Goal: Contribute content: Contribute content

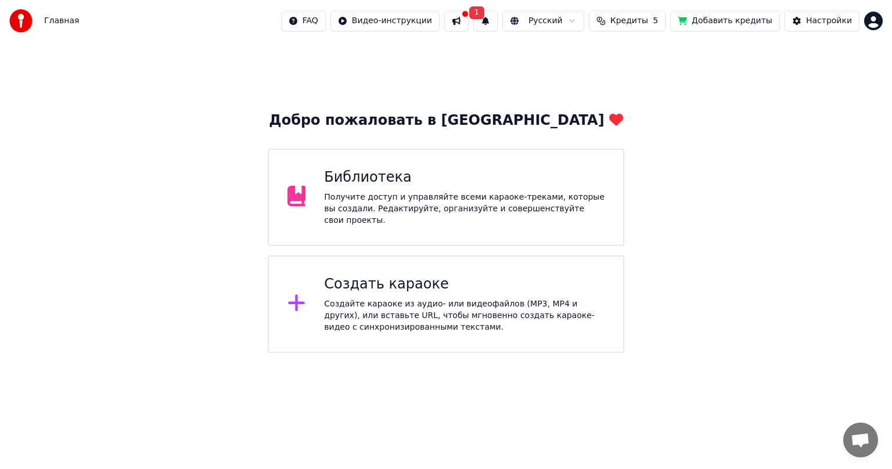
click at [468, 23] on button at bounding box center [456, 20] width 24 height 21
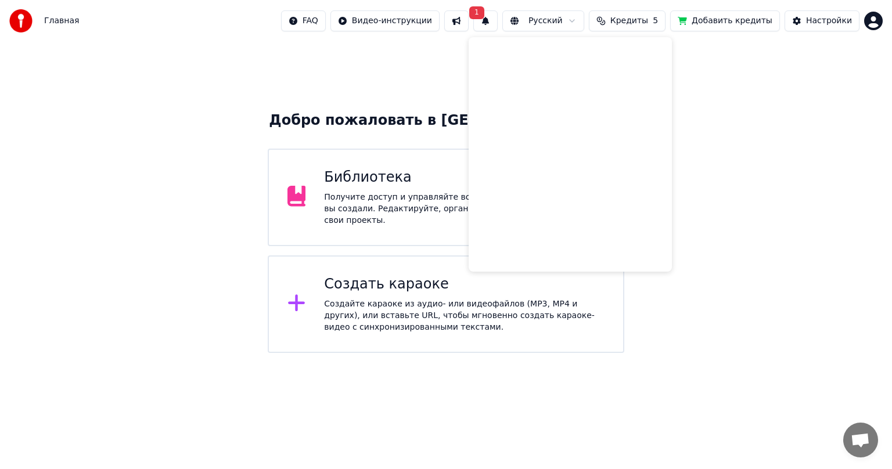
click at [381, 210] on div "Получите доступ и управляйте всеми караоке-треками, которые вы создали. Редакти…" at bounding box center [464, 209] width 280 height 35
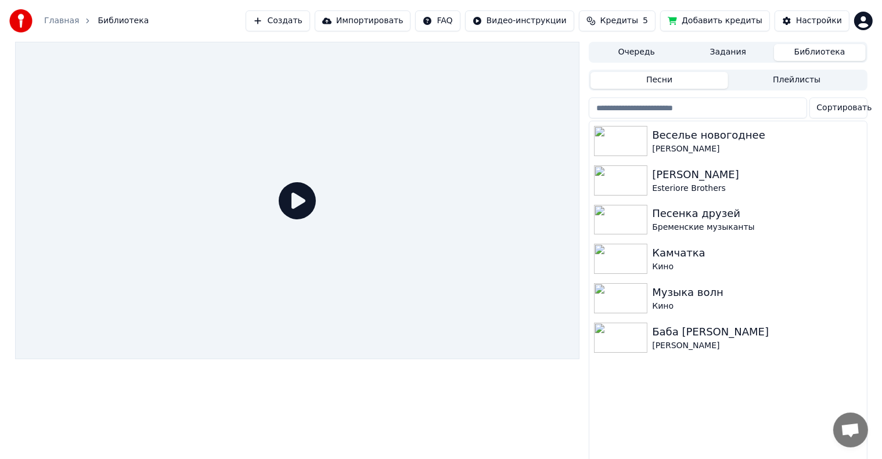
click at [309, 24] on button "Создать" at bounding box center [278, 20] width 64 height 21
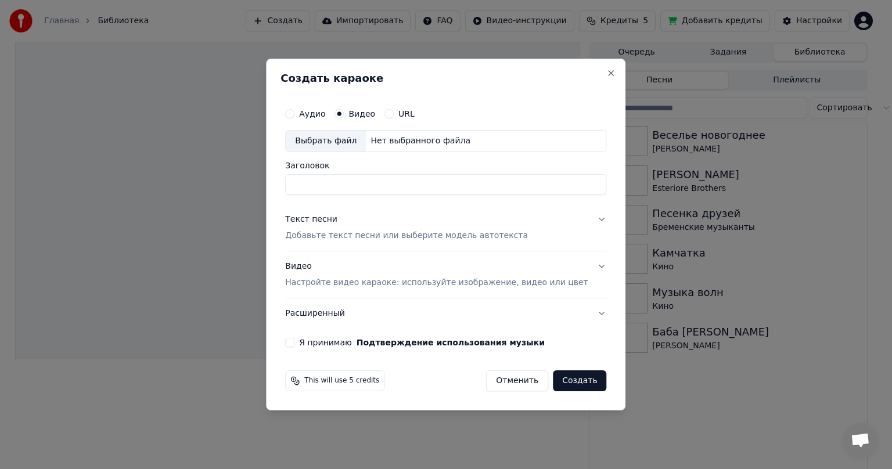
click at [341, 141] on div "Выбрать файл" at bounding box center [326, 141] width 80 height 21
drag, startPoint x: 410, startPoint y: 185, endPoint x: 543, endPoint y: 176, distance: 133.2
click at [543, 176] on input "**********" at bounding box center [445, 184] width 321 height 21
type input "**********"
click at [587, 221] on button "Текст песни Добавьте текст песни или выберите модель автотекста" at bounding box center [445, 227] width 321 height 46
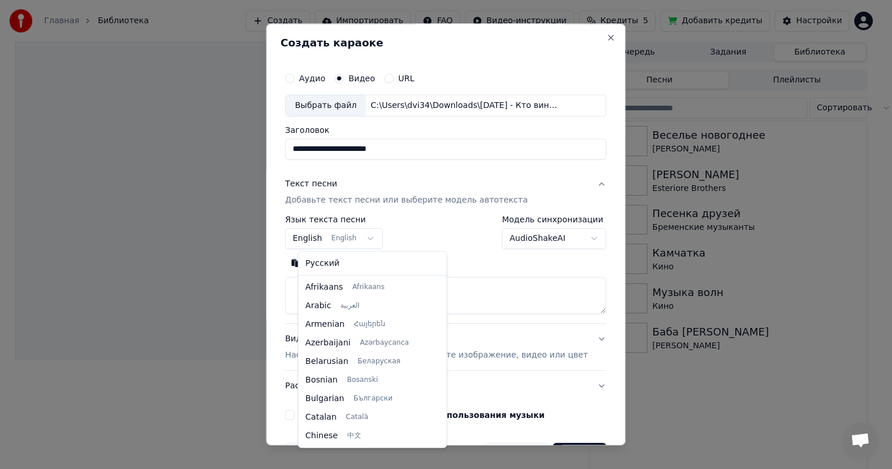
click at [376, 239] on body "**********" at bounding box center [441, 234] width 882 height 469
select select "**"
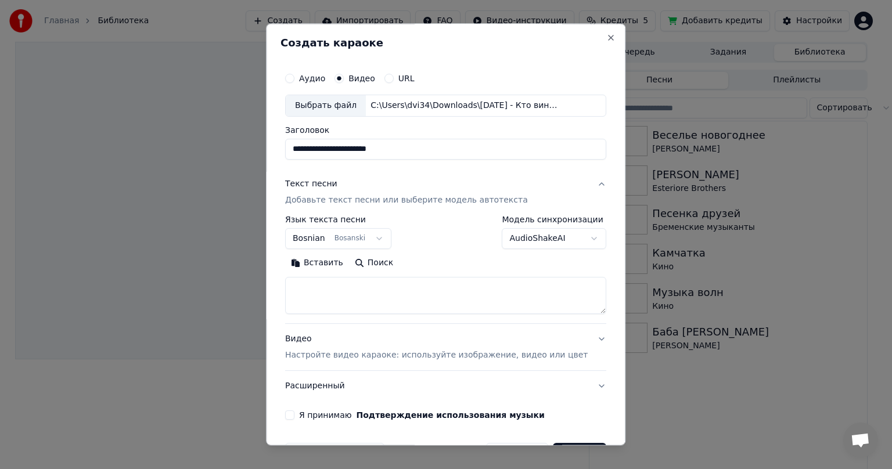
click at [575, 242] on body "**********" at bounding box center [441, 234] width 882 height 469
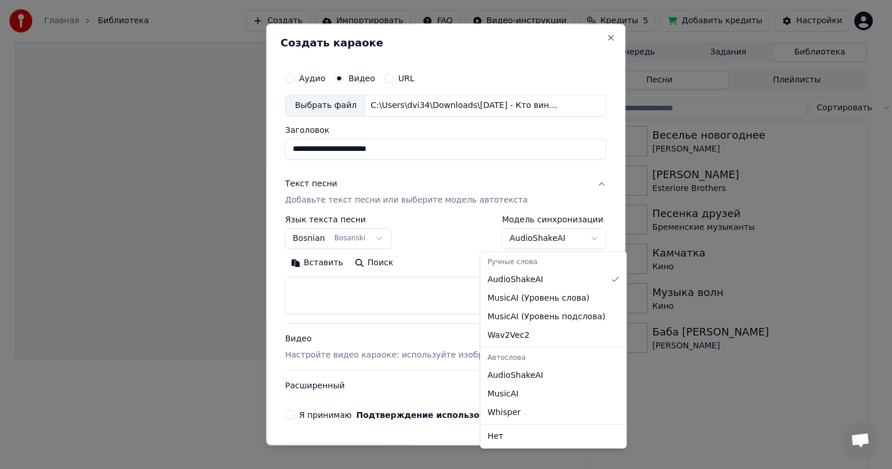
select select "**********"
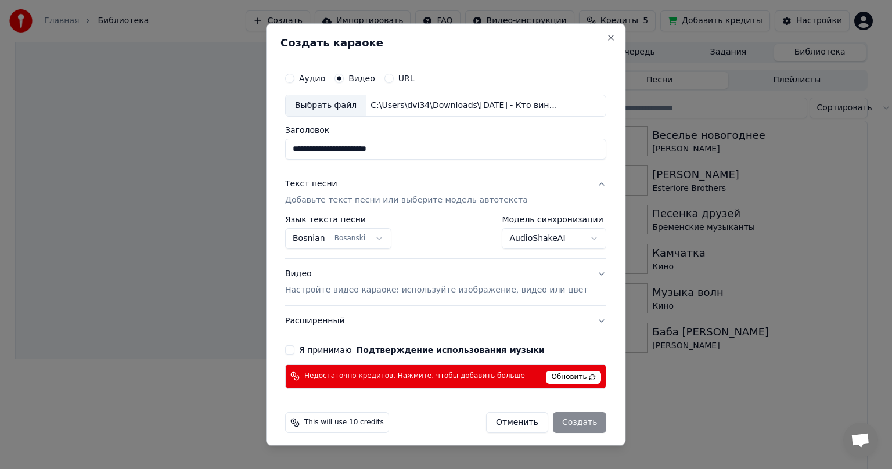
click at [294, 350] on button "Я принимаю Подтверждение использования музыки" at bounding box center [289, 349] width 9 height 9
click at [582, 276] on button "Видео Настройте видео караоке: используйте изображение, видео или цвет" at bounding box center [445, 282] width 321 height 46
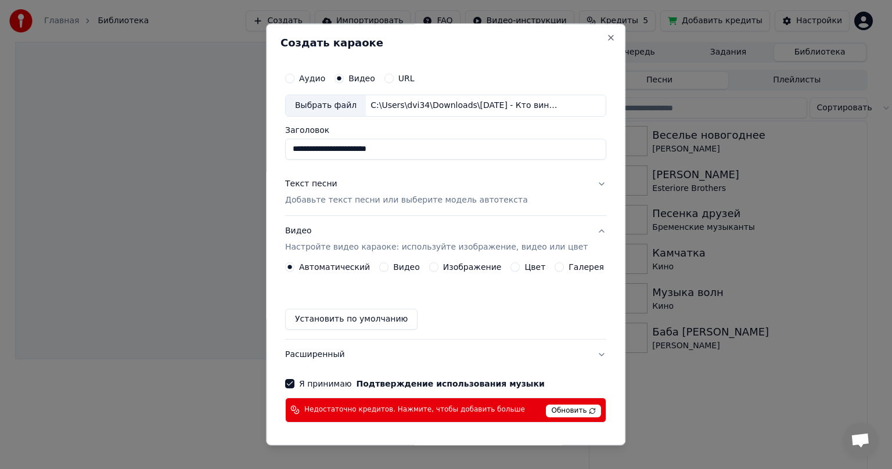
click at [585, 232] on button "Видео Настройте видео караоке: используйте изображение, видео или цвет" at bounding box center [445, 239] width 321 height 46
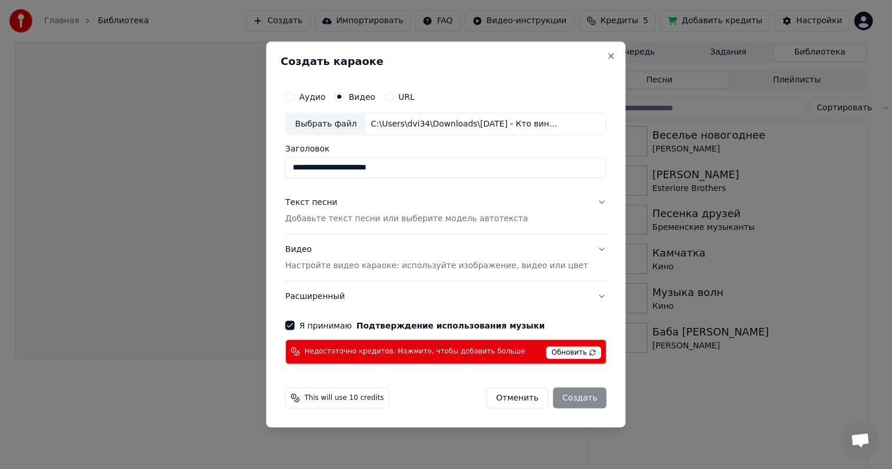
click at [563, 352] on span "Обновить" at bounding box center [573, 352] width 55 height 13
click at [558, 352] on span "Обновить" at bounding box center [573, 352] width 55 height 13
click at [477, 351] on span "Недостаточно кредитов. Нажмите, чтобы добавить больше" at bounding box center [414, 351] width 221 height 9
click at [607, 57] on button "Close" at bounding box center [611, 56] width 9 height 9
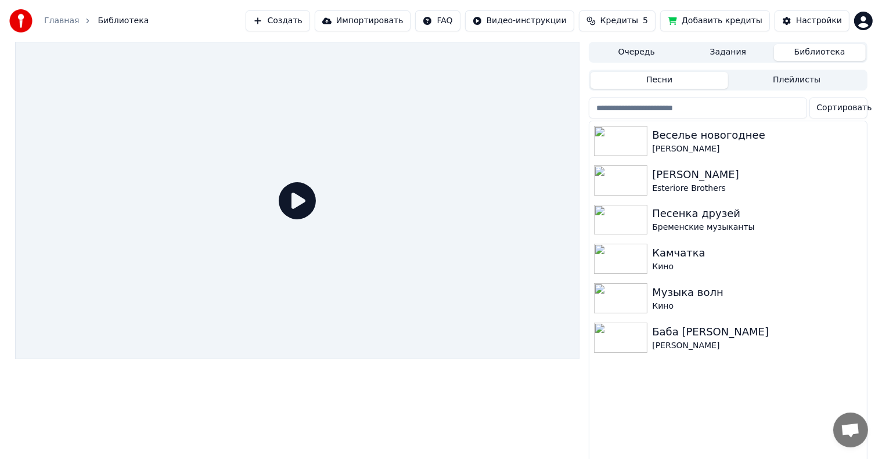
click at [716, 21] on button "Добавить кредиты" at bounding box center [715, 20] width 110 height 21
click at [609, 20] on button "Кредиты 5" at bounding box center [617, 20] width 77 height 21
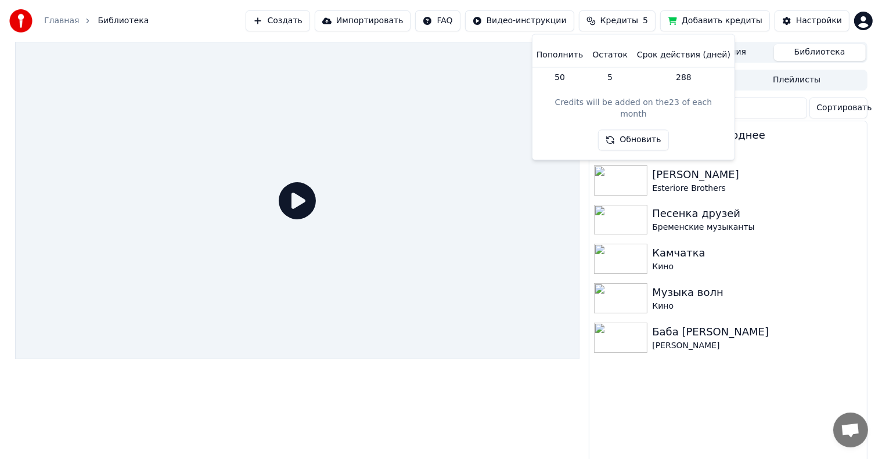
click at [566, 58] on th "Пополнить" at bounding box center [560, 55] width 56 height 23
click at [622, 130] on button "Обновить" at bounding box center [633, 140] width 70 height 21
click at [615, 57] on th "Остаток" at bounding box center [610, 55] width 45 height 23
click at [561, 53] on th "Пополнить" at bounding box center [560, 55] width 56 height 23
click at [693, 21] on button "Добавить кредиты" at bounding box center [715, 20] width 110 height 21
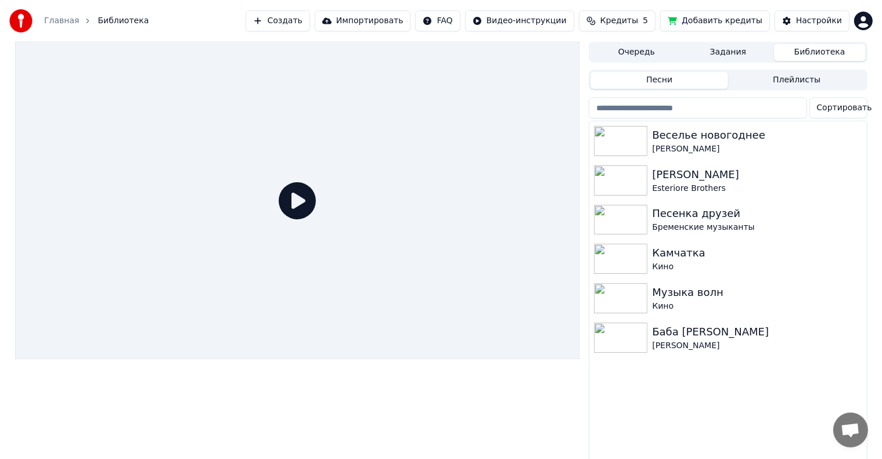
click at [708, 24] on button "Добавить кредиты" at bounding box center [715, 20] width 110 height 21
click at [630, 23] on span "Кредиты" at bounding box center [619, 21] width 38 height 12
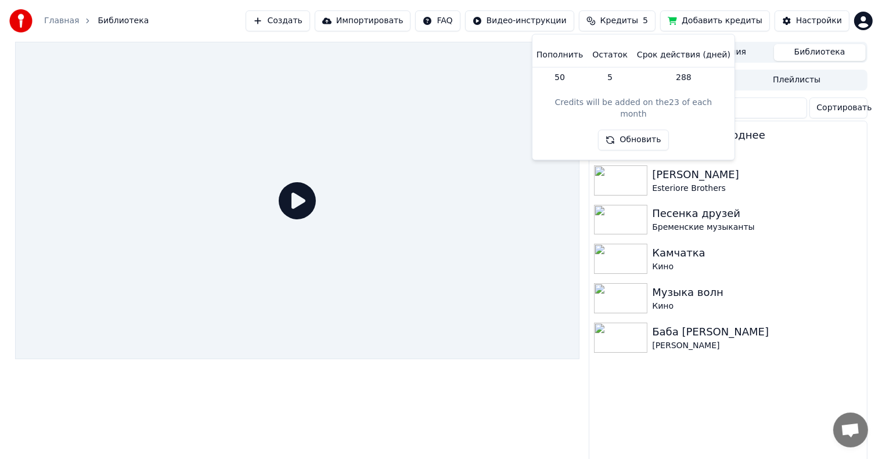
click at [632, 130] on button "Обновить" at bounding box center [633, 140] width 70 height 21
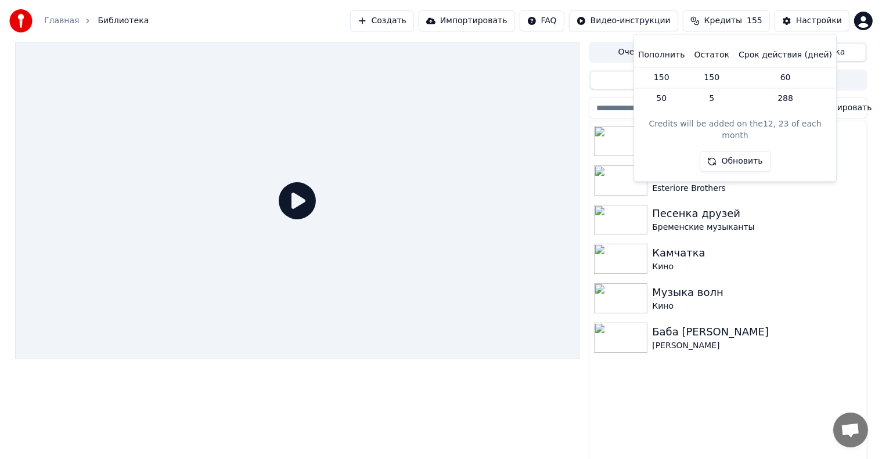
click at [675, 100] on td "50" at bounding box center [661, 98] width 56 height 21
click at [539, 149] on div at bounding box center [297, 201] width 565 height 318
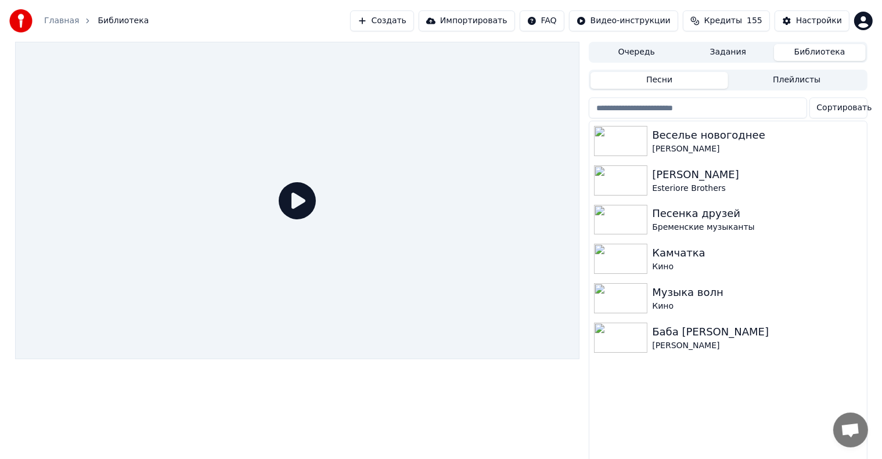
click at [411, 20] on button "Создать" at bounding box center [382, 20] width 64 height 21
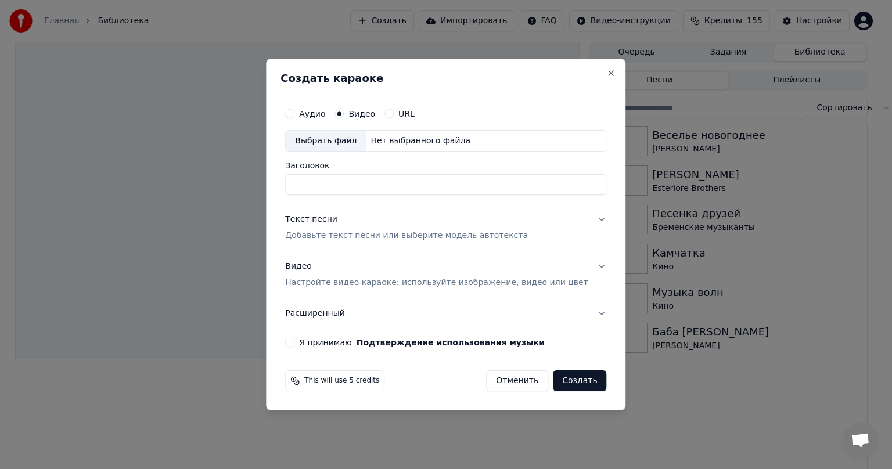
click at [337, 140] on div "Выбрать файл" at bounding box center [326, 141] width 80 height 21
click at [347, 139] on div "Выбрать файл" at bounding box center [326, 141] width 80 height 21
drag, startPoint x: 409, startPoint y: 185, endPoint x: 521, endPoint y: 191, distance: 112.2
click at [521, 191] on input "**********" at bounding box center [445, 184] width 321 height 21
type input "**********"
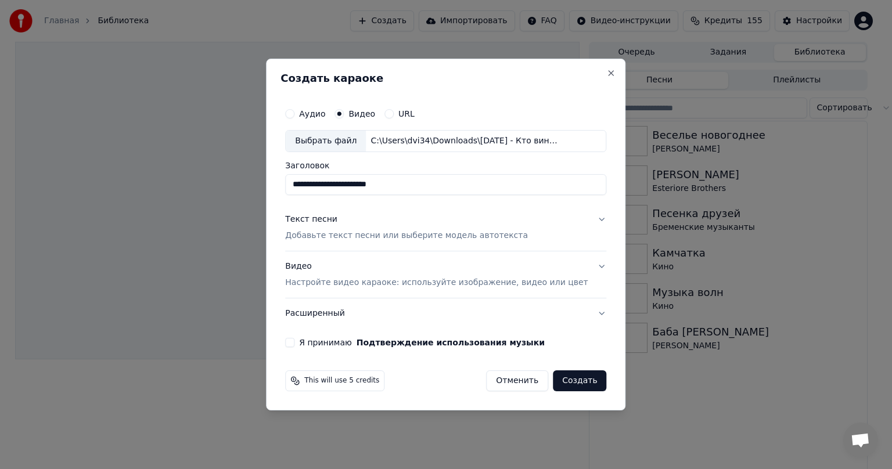
click at [583, 221] on button "Текст песни Добавьте текст песни или выберите модель автотекста" at bounding box center [445, 227] width 321 height 46
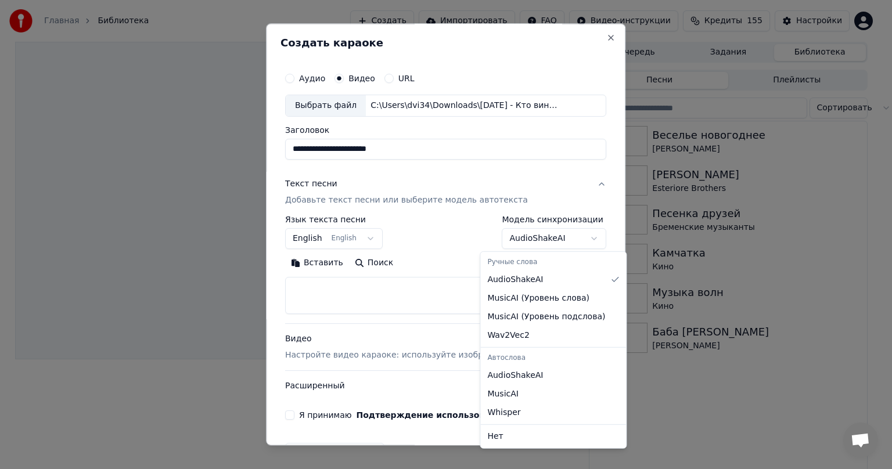
click at [571, 238] on body "**********" at bounding box center [441, 234] width 882 height 469
select select "**********"
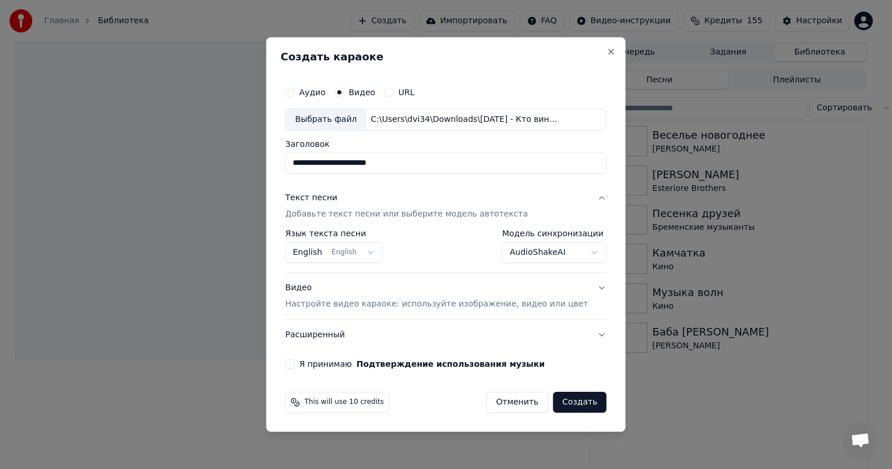
click at [381, 255] on body "**********" at bounding box center [441, 234] width 882 height 469
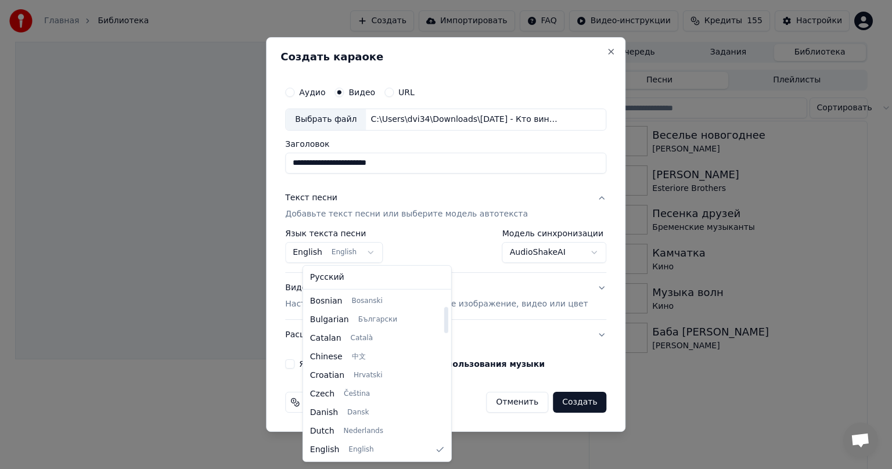
select select "**"
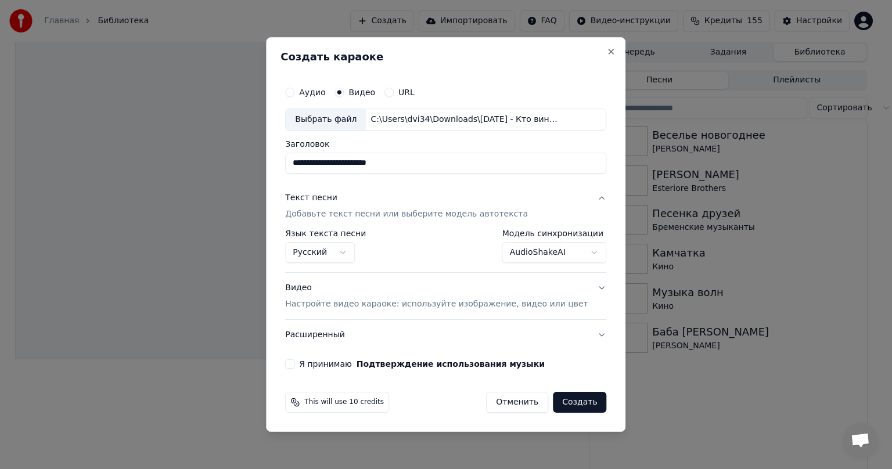
click at [294, 361] on button "Я принимаю Подтверждение использования музыки" at bounding box center [289, 363] width 9 height 9
click at [564, 404] on button "Создать" at bounding box center [579, 402] width 53 height 21
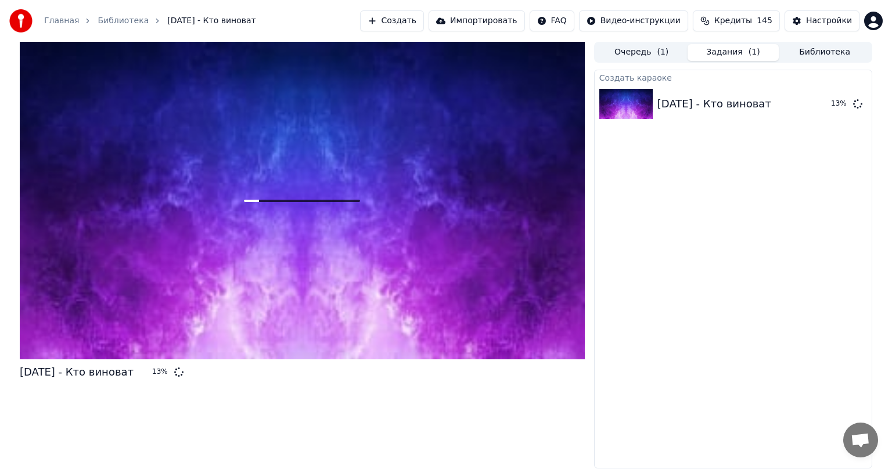
click at [734, 24] on span "Кредиты" at bounding box center [733, 21] width 38 height 12
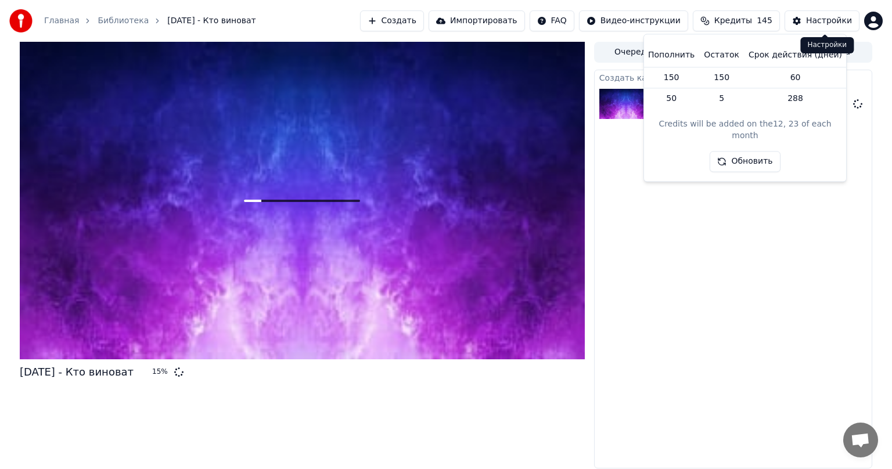
click at [823, 19] on div "Настройки" at bounding box center [829, 21] width 46 height 12
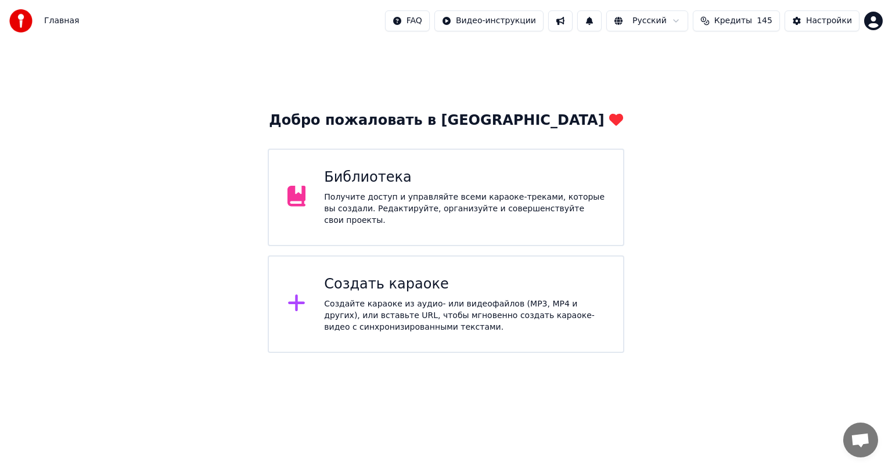
click at [403, 207] on div "Получите доступ и управляйте всеми караоке-треками, которые вы создали. Редакти…" at bounding box center [464, 209] width 280 height 35
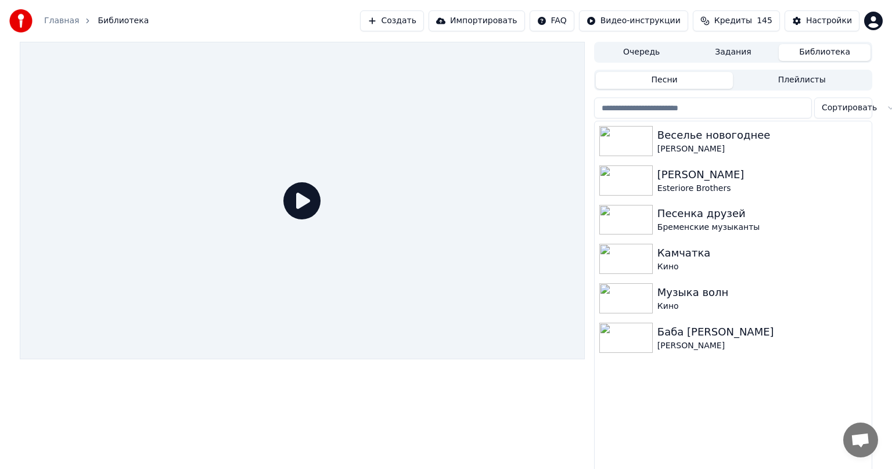
click at [644, 52] on button "Очередь" at bounding box center [642, 52] width 92 height 17
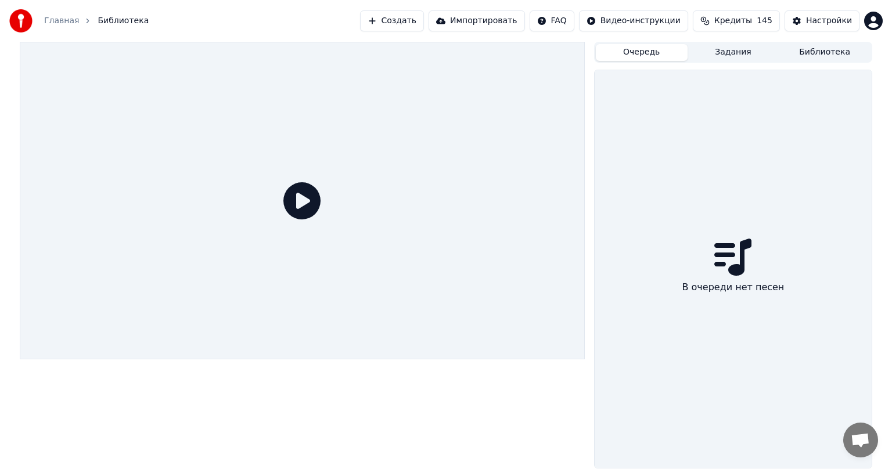
click at [725, 54] on button "Задания" at bounding box center [733, 52] width 92 height 17
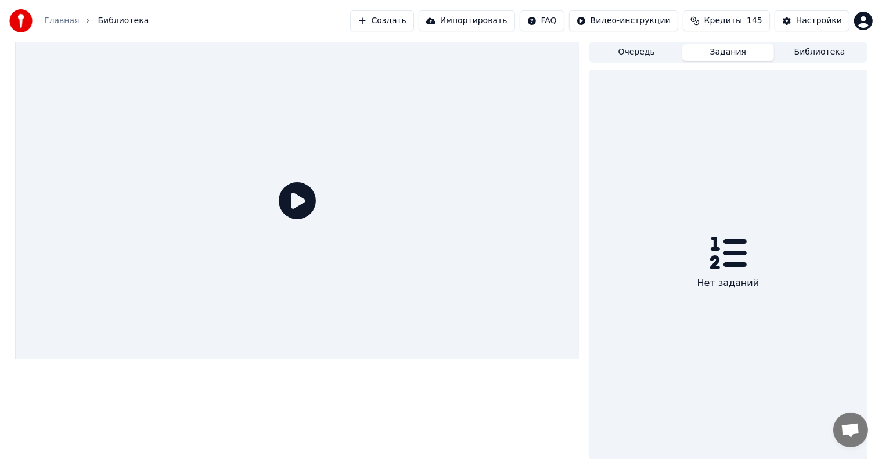
click at [809, 52] on button "Библиотека" at bounding box center [820, 52] width 92 height 17
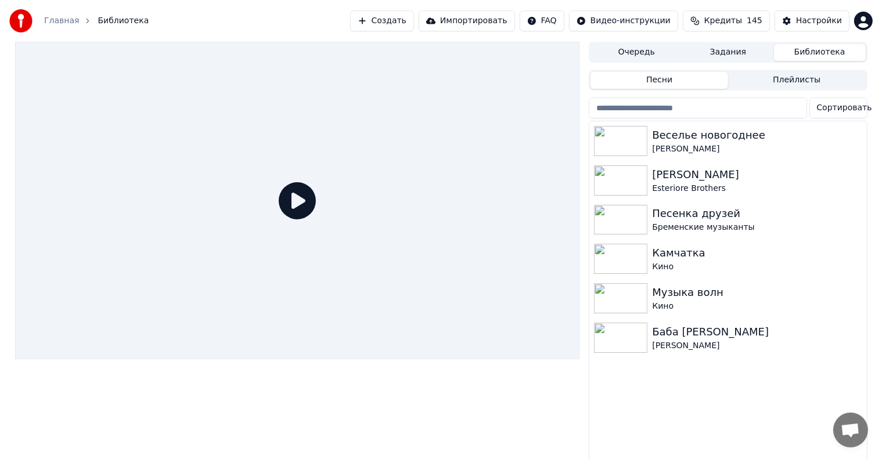
click at [630, 57] on button "Очередь" at bounding box center [636, 52] width 92 height 17
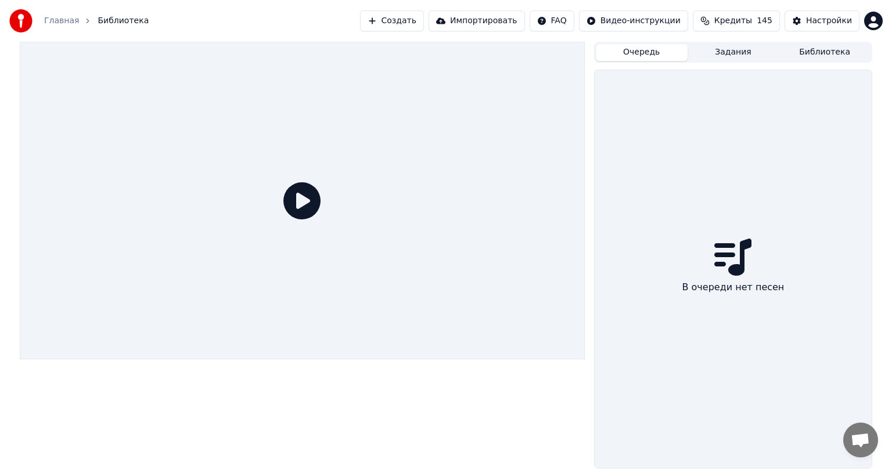
click at [877, 20] on html "Главная Библиотека Создать Импортировать FAQ Видео-инструкции Кредиты 145 Настр…" at bounding box center [446, 234] width 892 height 469
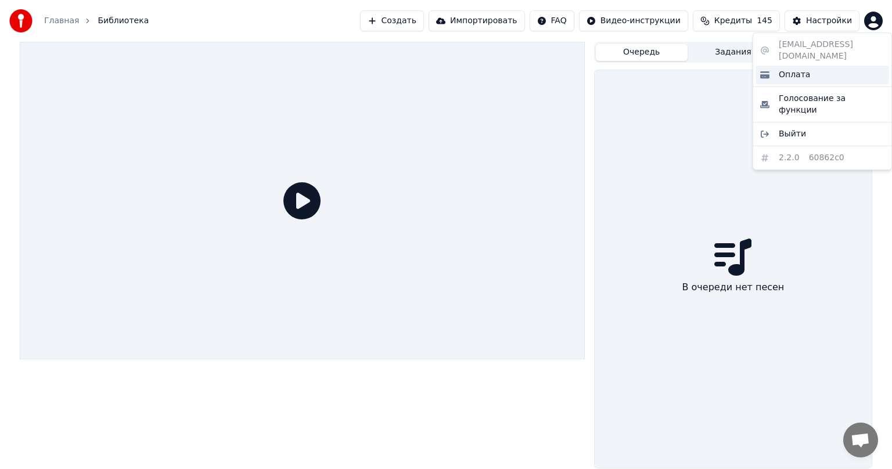
click at [795, 69] on span "Оплата" at bounding box center [794, 75] width 31 height 12
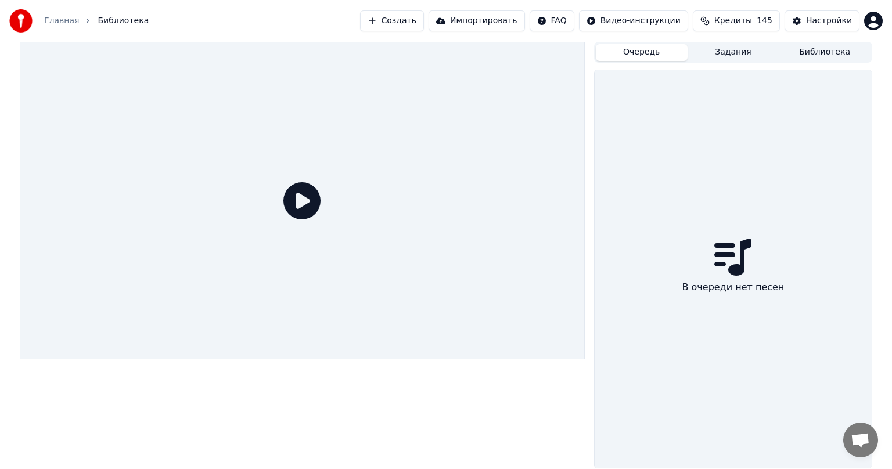
click at [743, 19] on span "Кредиты" at bounding box center [733, 21] width 38 height 12
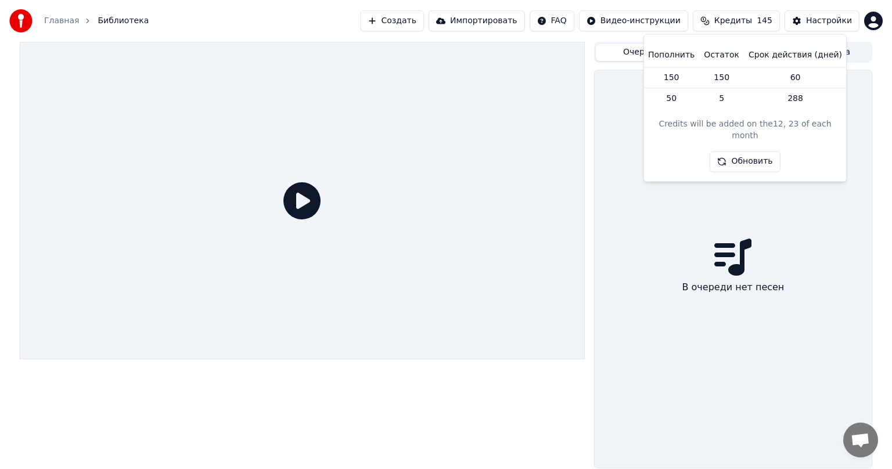
click at [741, 20] on span "Кредиты" at bounding box center [733, 21] width 38 height 12
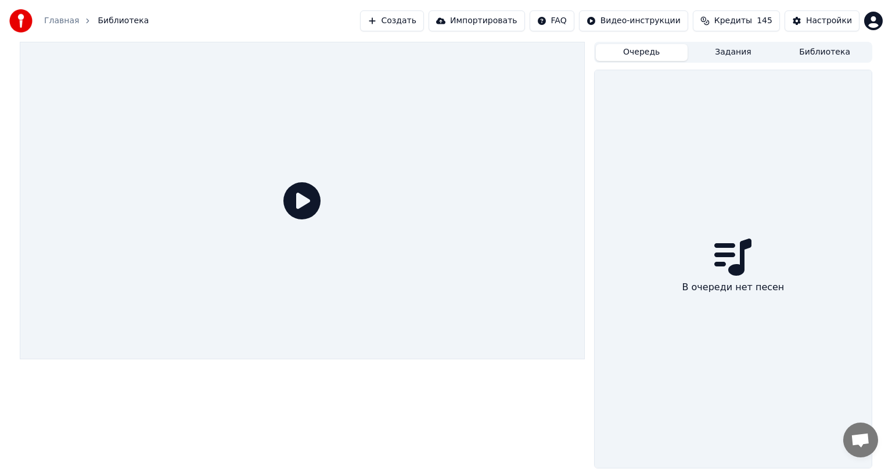
click at [741, 20] on span "Кредиты" at bounding box center [733, 21] width 38 height 12
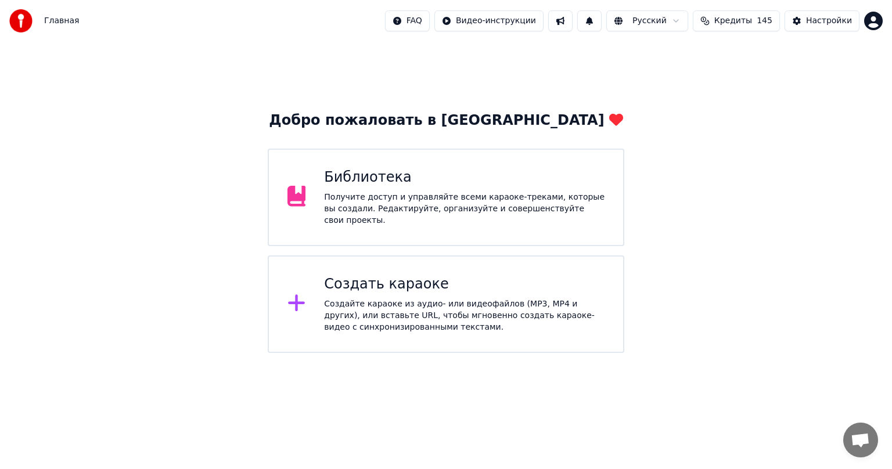
click at [351, 203] on div "Получите доступ и управляйте всеми караоке-треками, которые вы создали. Редакти…" at bounding box center [464, 209] width 280 height 35
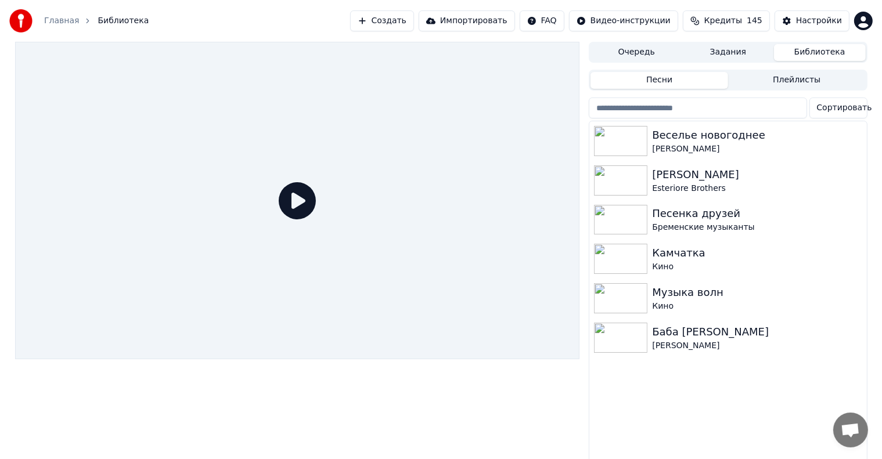
click at [300, 204] on icon at bounding box center [297, 200] width 37 height 37
click at [297, 202] on icon at bounding box center [297, 200] width 37 height 37
click at [708, 142] on div "Веселье новогоднее" at bounding box center [751, 135] width 198 height 16
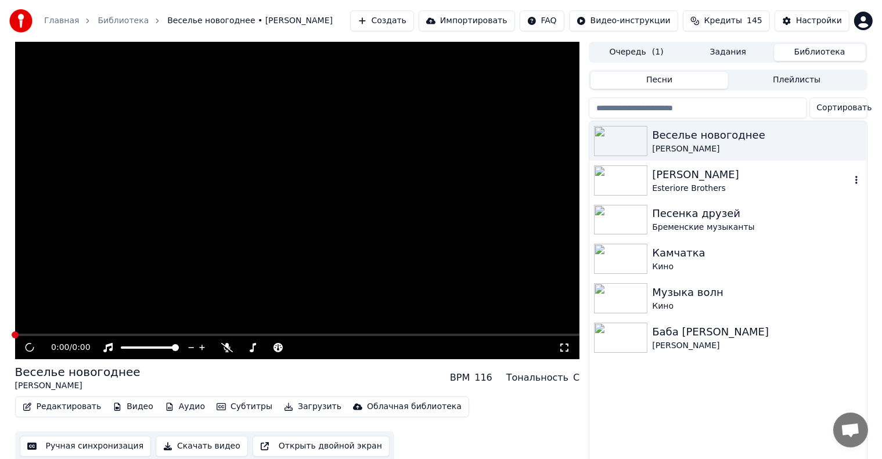
click at [680, 176] on div "[PERSON_NAME]" at bounding box center [751, 175] width 198 height 16
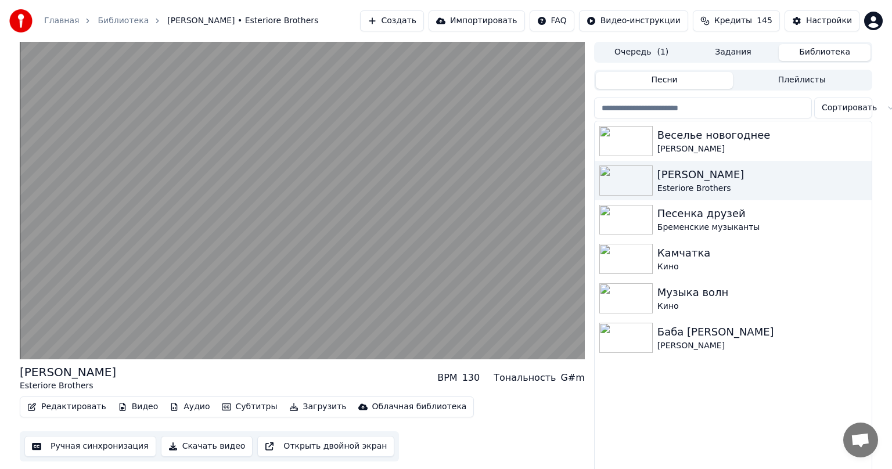
click at [637, 56] on button "Очередь ( 1 )" at bounding box center [642, 52] width 92 height 17
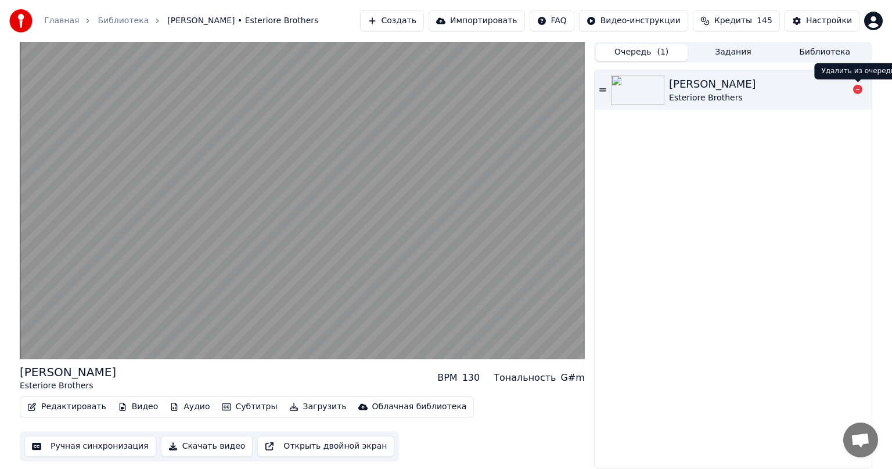
click at [860, 91] on icon at bounding box center [857, 89] width 9 height 9
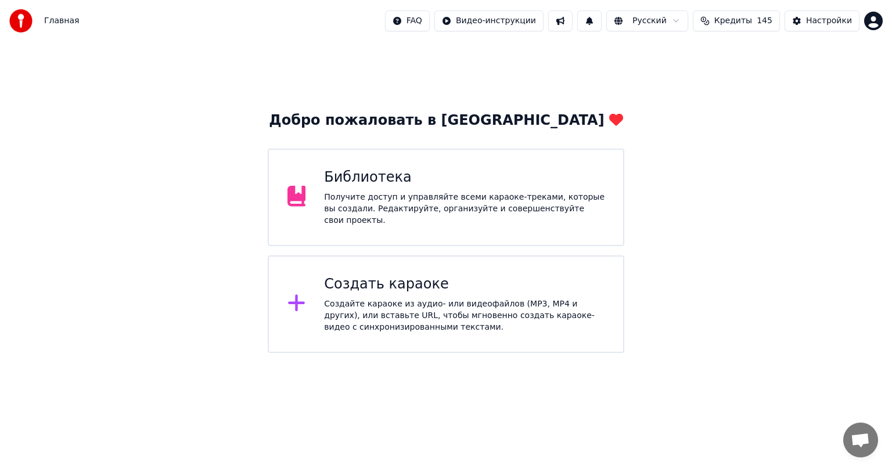
click at [383, 291] on div "Создать караоке Создайте караоке из аудио- или видеофайлов (MP3, MP4 и других),…" at bounding box center [464, 304] width 280 height 58
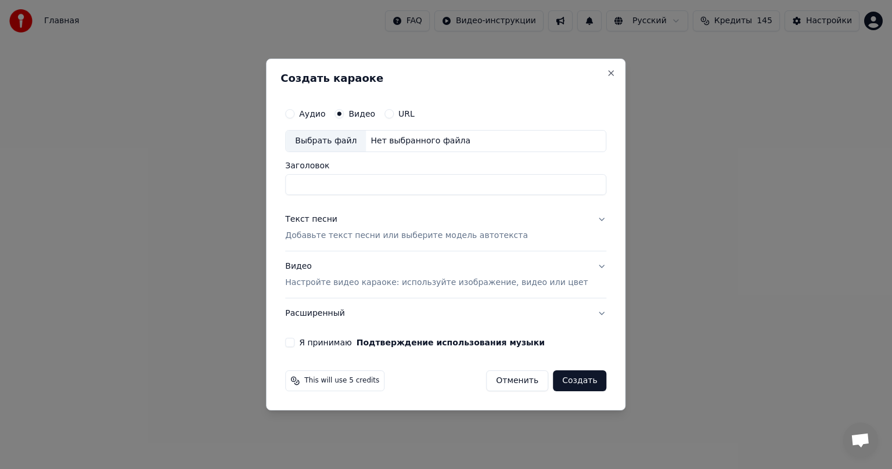
click at [341, 115] on circle "button" at bounding box center [339, 114] width 4 height 4
click at [353, 144] on div "Выбрать файл" at bounding box center [326, 141] width 80 height 21
click at [511, 186] on input "**********" at bounding box center [445, 184] width 321 height 21
type input "**********"
click at [585, 218] on button "Текст песни Добавьте текст песни или выберите модель автотекста" at bounding box center [445, 227] width 321 height 46
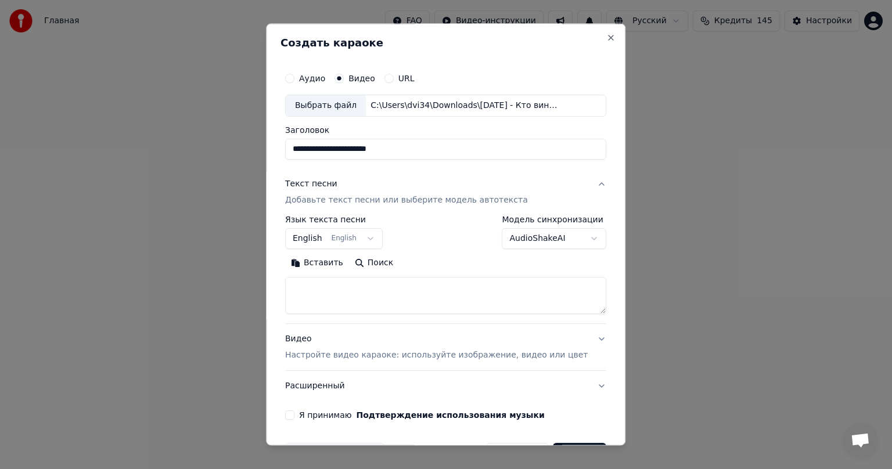
click at [378, 239] on body "**********" at bounding box center [446, 176] width 892 height 353
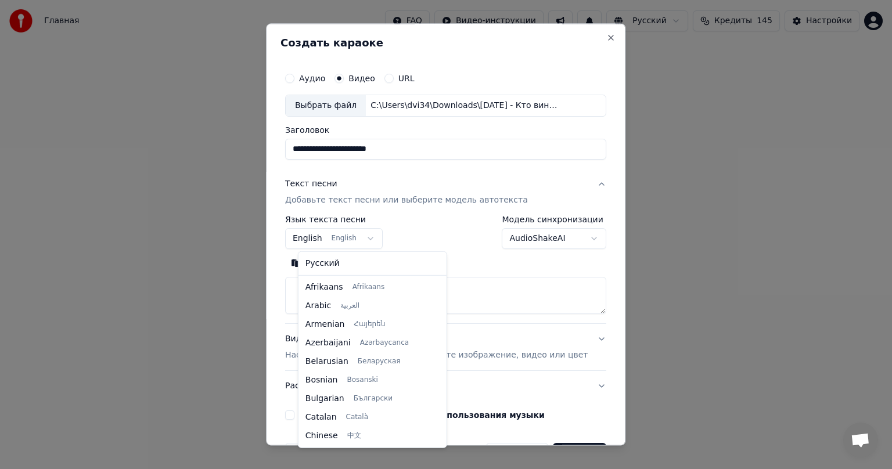
scroll to position [93, 0]
select select "**"
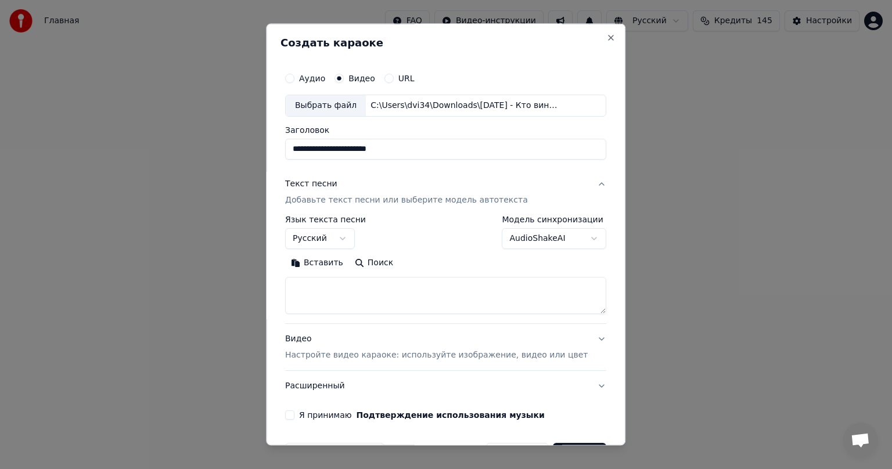
click at [573, 237] on body "**********" at bounding box center [446, 176] width 892 height 353
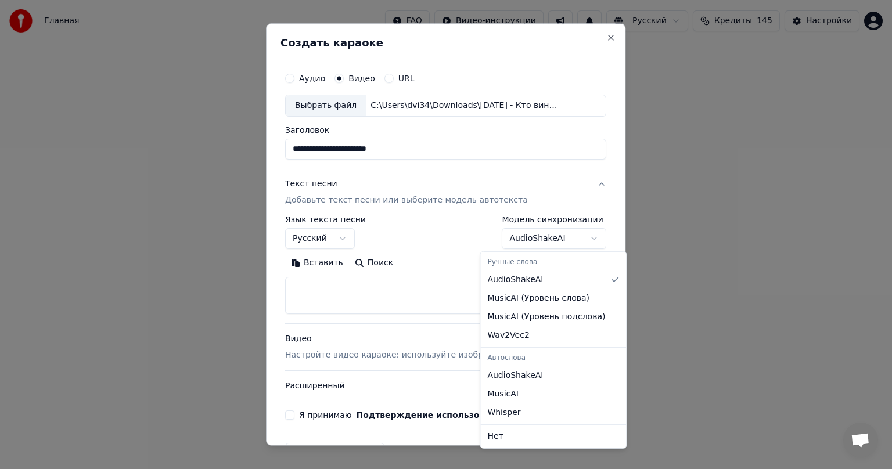
select select "**********"
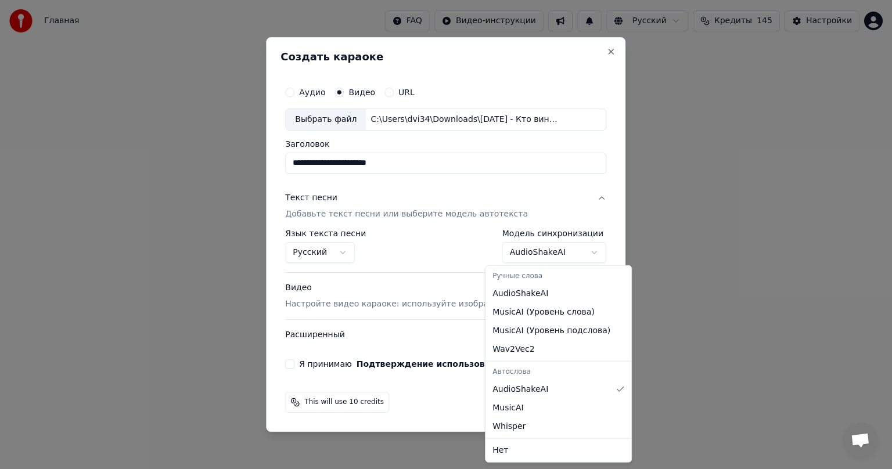
click at [578, 252] on body "**********" at bounding box center [446, 176] width 892 height 353
click at [579, 252] on body "**********" at bounding box center [446, 176] width 892 height 353
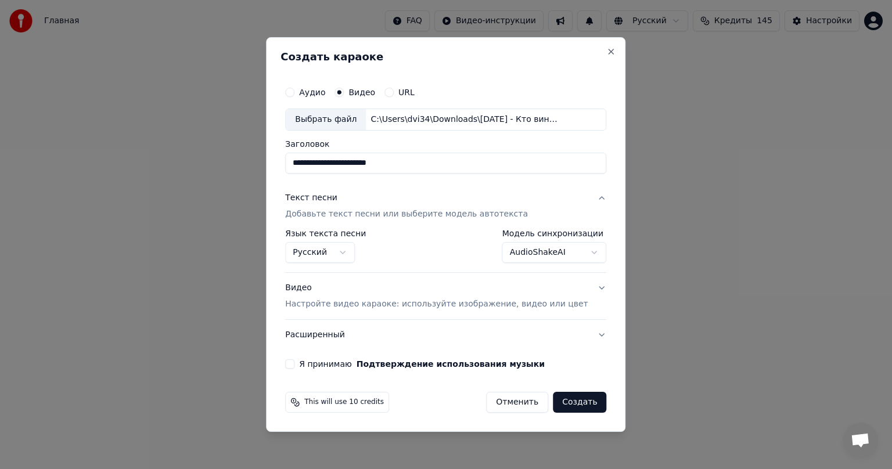
click at [294, 366] on button "Я принимаю Подтверждение использования музыки" at bounding box center [289, 363] width 9 height 9
click at [568, 403] on button "Создать" at bounding box center [579, 402] width 53 height 21
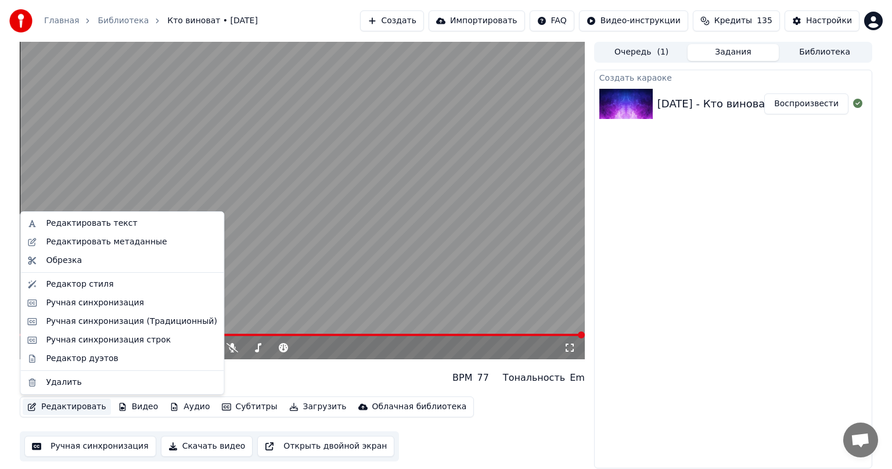
click at [67, 410] on button "Редактировать" at bounding box center [67, 407] width 88 height 16
click at [89, 227] on div "Редактировать текст" at bounding box center [91, 224] width 91 height 12
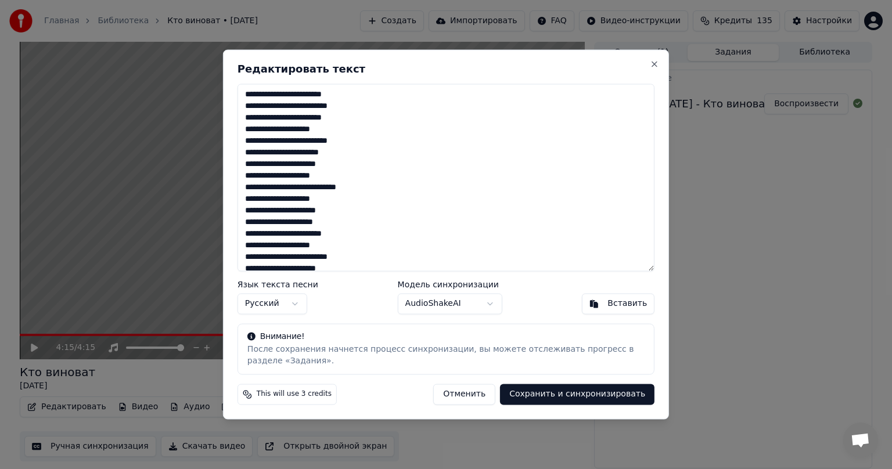
click at [346, 95] on textarea at bounding box center [445, 178] width 417 height 188
click at [358, 104] on textarea at bounding box center [445, 178] width 417 height 188
click at [354, 152] on textarea at bounding box center [445, 178] width 417 height 188
click at [283, 190] on textarea at bounding box center [445, 178] width 417 height 188
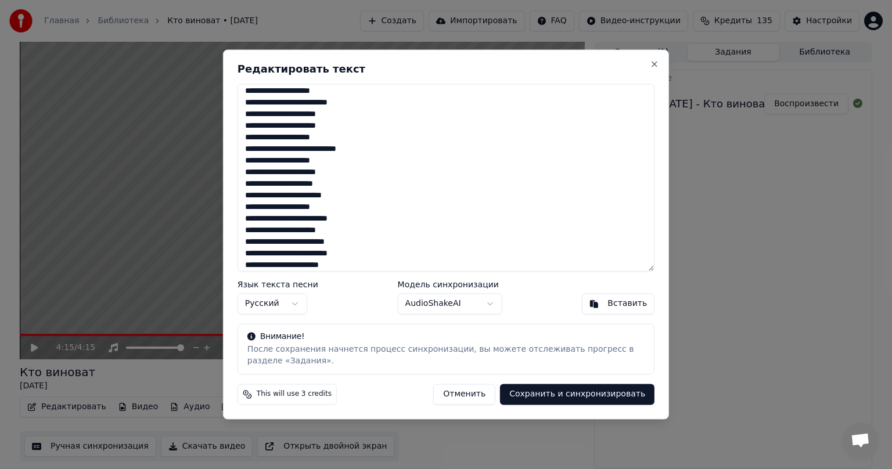
scroll to position [58, 0]
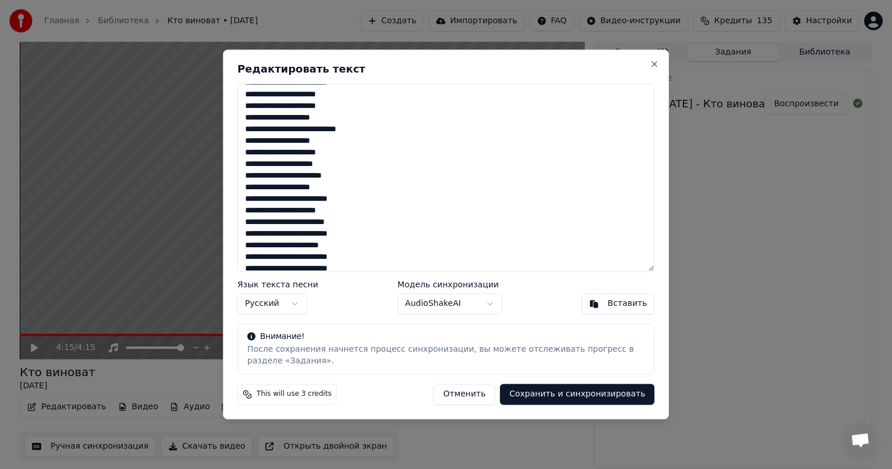
click at [326, 198] on textarea at bounding box center [445, 178] width 417 height 188
click at [359, 207] on textarea at bounding box center [445, 178] width 417 height 188
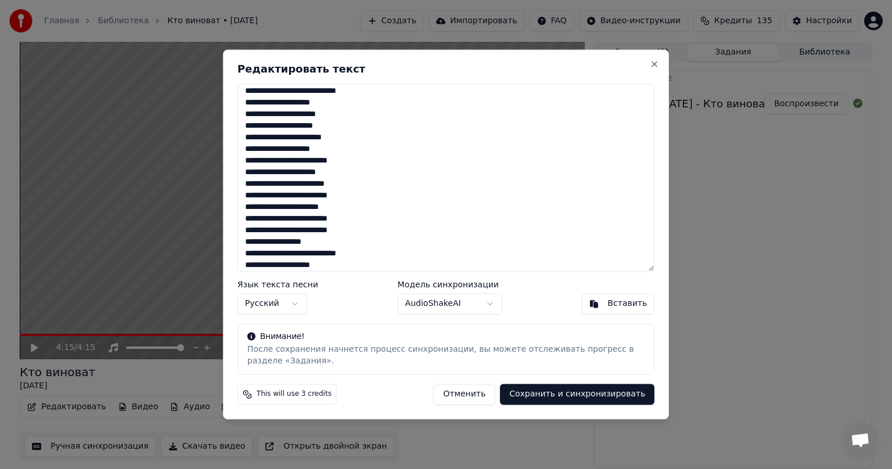
scroll to position [116, 0]
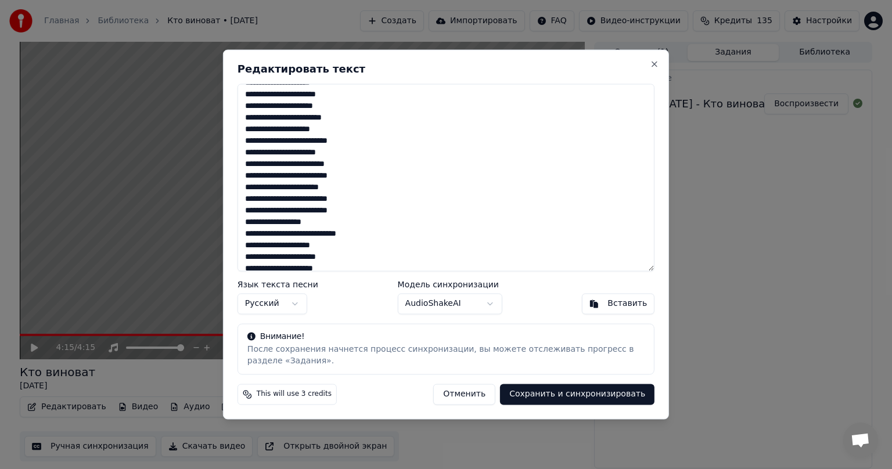
click at [356, 140] on textarea at bounding box center [445, 178] width 417 height 188
click at [318, 140] on textarea at bounding box center [445, 178] width 417 height 188
click at [355, 196] on textarea at bounding box center [445, 178] width 417 height 188
click at [284, 176] on textarea at bounding box center [445, 178] width 417 height 188
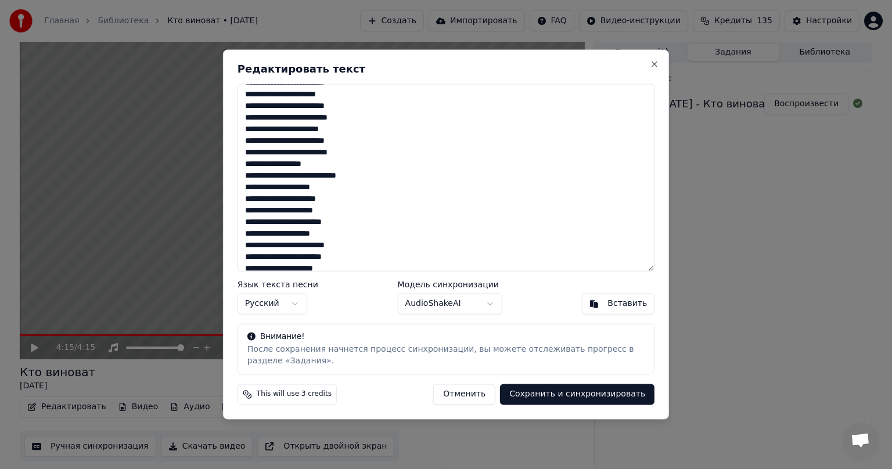
click at [276, 187] on textarea at bounding box center [445, 178] width 417 height 188
click at [390, 151] on textarea at bounding box center [445, 178] width 417 height 188
click at [356, 183] on textarea at bounding box center [445, 178] width 417 height 188
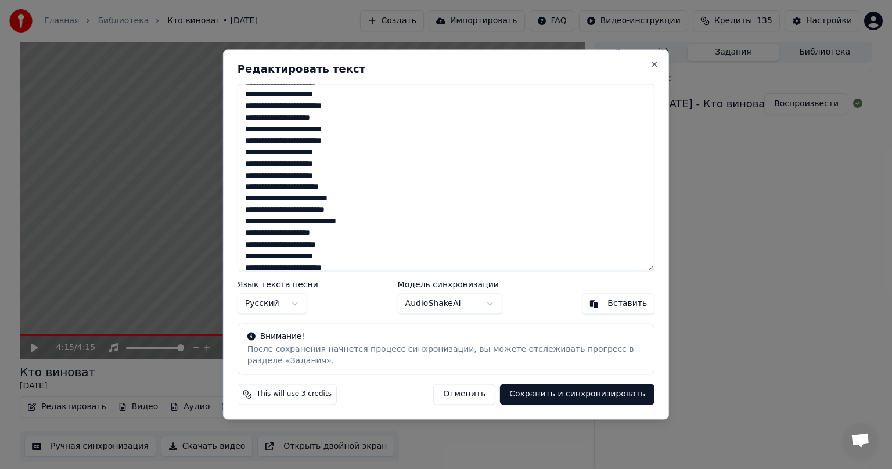
click at [283, 223] on textarea at bounding box center [445, 178] width 417 height 188
click at [273, 235] on textarea at bounding box center [445, 178] width 417 height 188
click at [278, 235] on textarea at bounding box center [445, 178] width 417 height 188
click at [277, 200] on textarea at bounding box center [445, 178] width 417 height 188
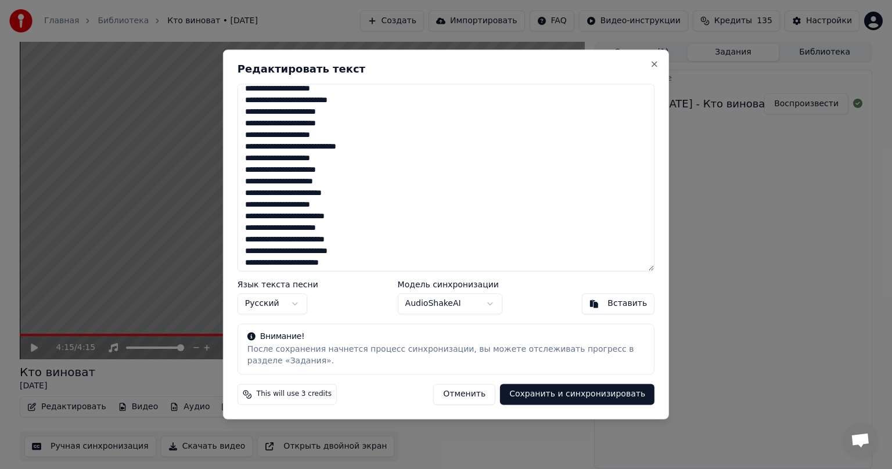
scroll to position [58, 0]
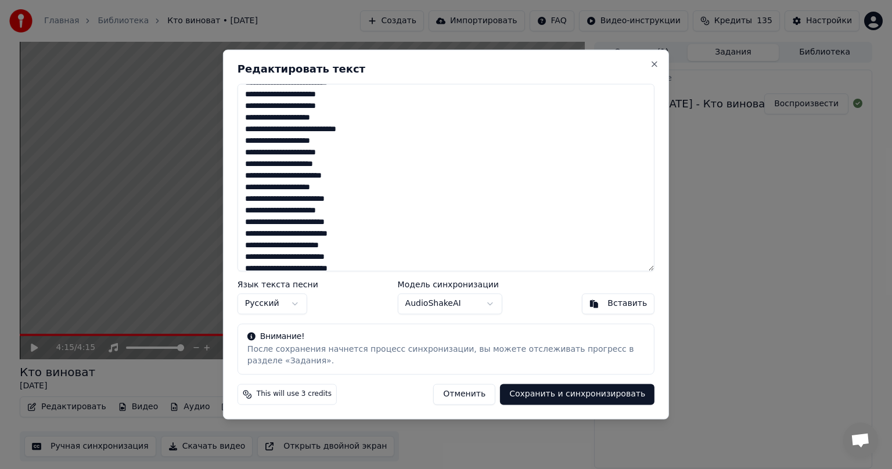
click at [324, 163] on textarea at bounding box center [445, 178] width 417 height 188
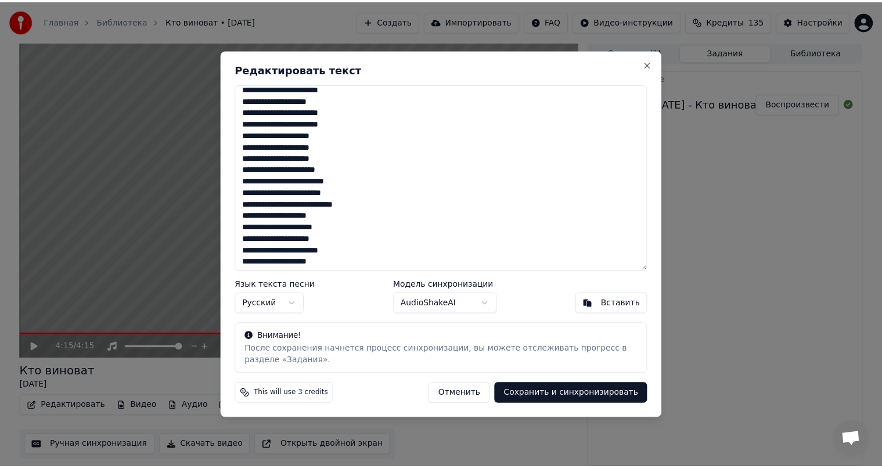
scroll to position [309, 0]
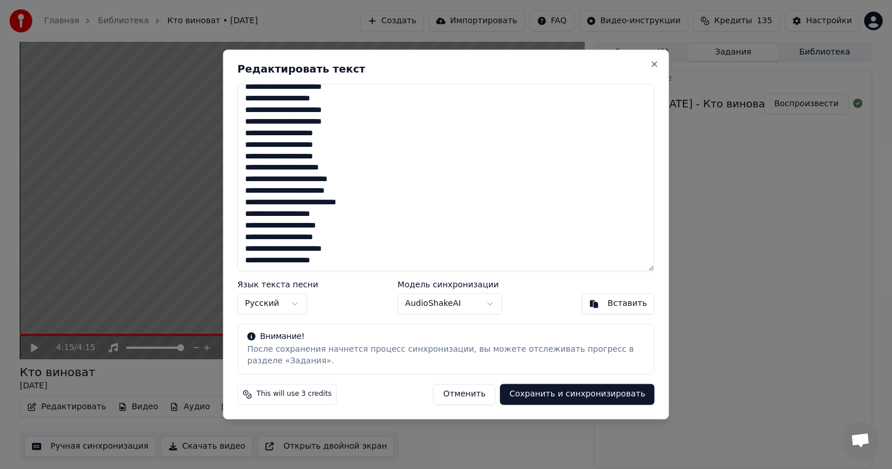
type textarea "**********"
click at [574, 396] on button "Сохранить и синхронизировать" at bounding box center [577, 394] width 154 height 21
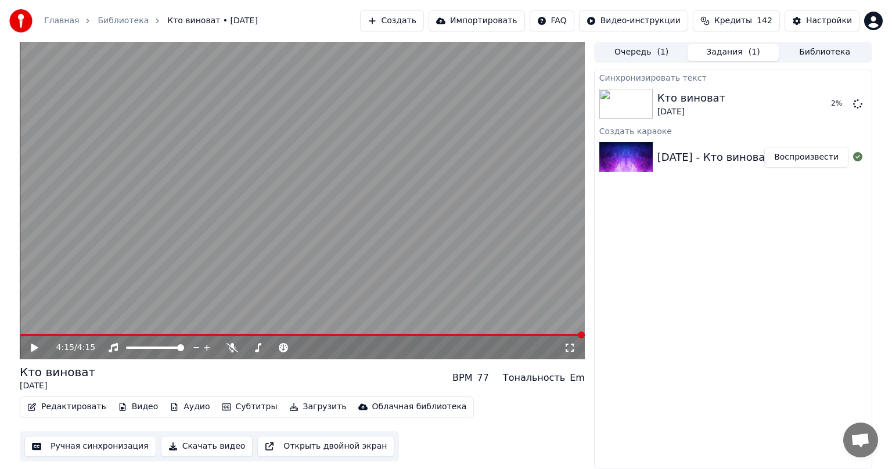
click at [34, 348] on icon at bounding box center [34, 348] width 7 height 8
click at [351, 337] on span at bounding box center [351, 334] width 7 height 7
click at [369, 334] on span at bounding box center [302, 335] width 565 height 2
click at [391, 334] on span at bounding box center [302, 335] width 565 height 2
click at [125, 334] on span at bounding box center [128, 334] width 7 height 7
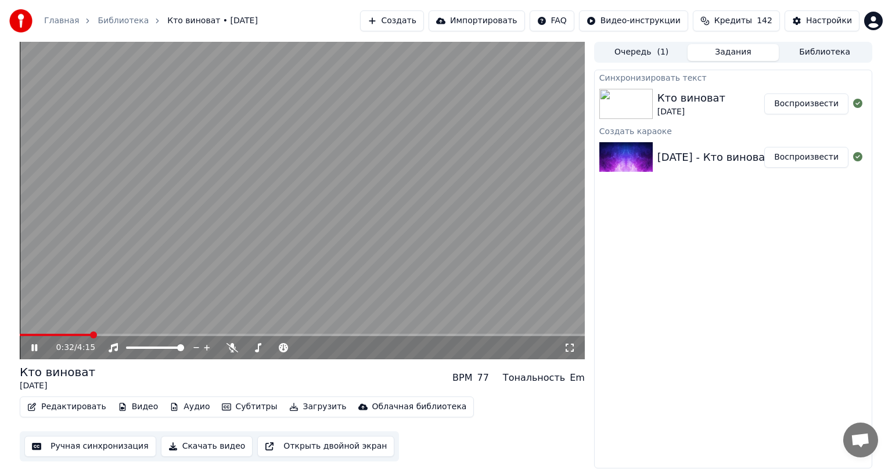
click at [91, 334] on span at bounding box center [93, 334] width 7 height 7
click at [138, 335] on span at bounding box center [302, 335] width 565 height 2
click at [89, 449] on button "Ручная синхронизация" at bounding box center [90, 446] width 132 height 21
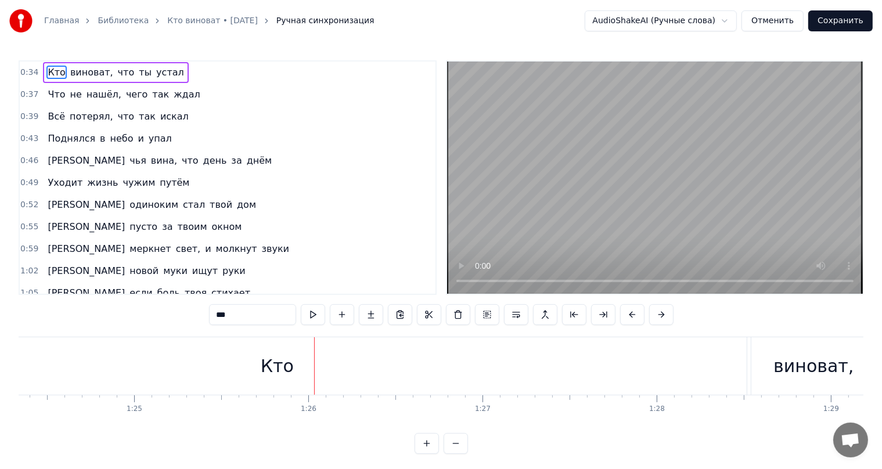
scroll to position [0, 14827]
click at [179, 362] on div "Кто" at bounding box center [138, 365] width 939 height 57
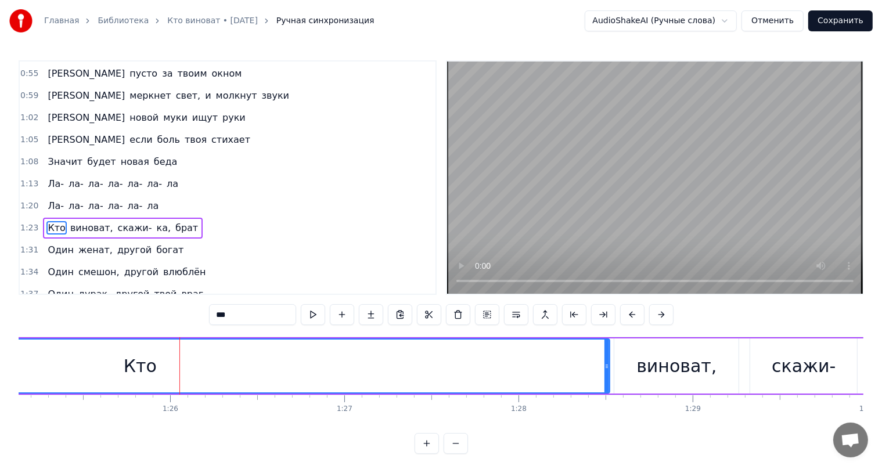
scroll to position [193, 0]
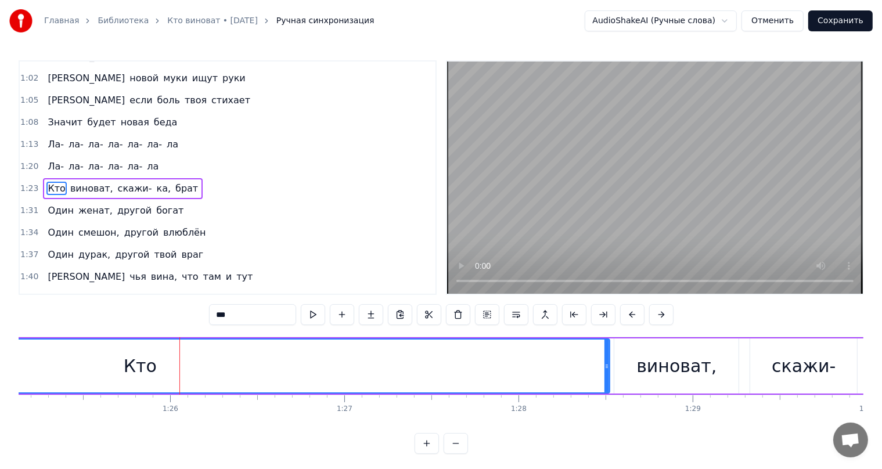
click at [143, 370] on div "Кто" at bounding box center [140, 366] width 33 height 26
click at [131, 367] on div "Кто" at bounding box center [140, 366] width 33 height 26
click at [101, 352] on div "Кто" at bounding box center [140, 366] width 938 height 53
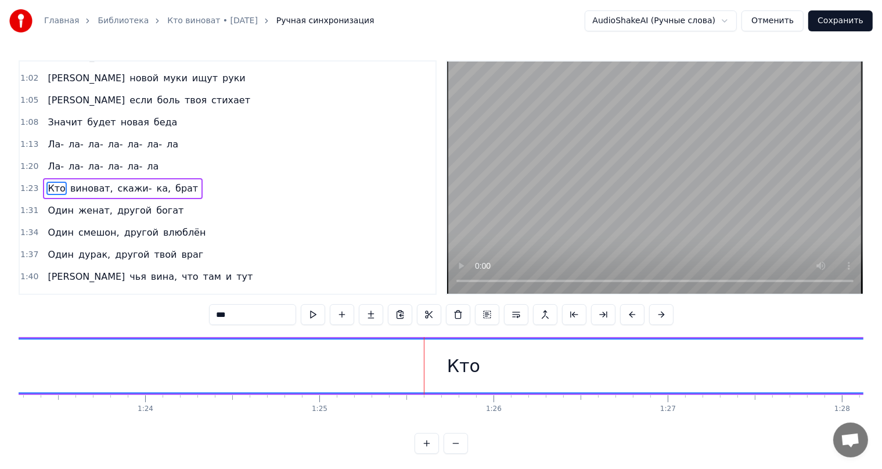
scroll to position [0, 14378]
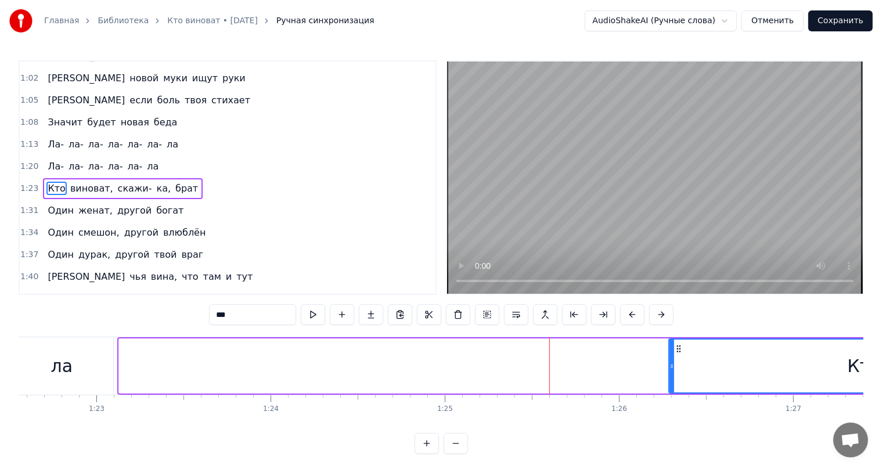
drag, startPoint x: 122, startPoint y: 365, endPoint x: 672, endPoint y: 376, distance: 549.9
click at [672, 376] on div at bounding box center [671, 366] width 5 height 53
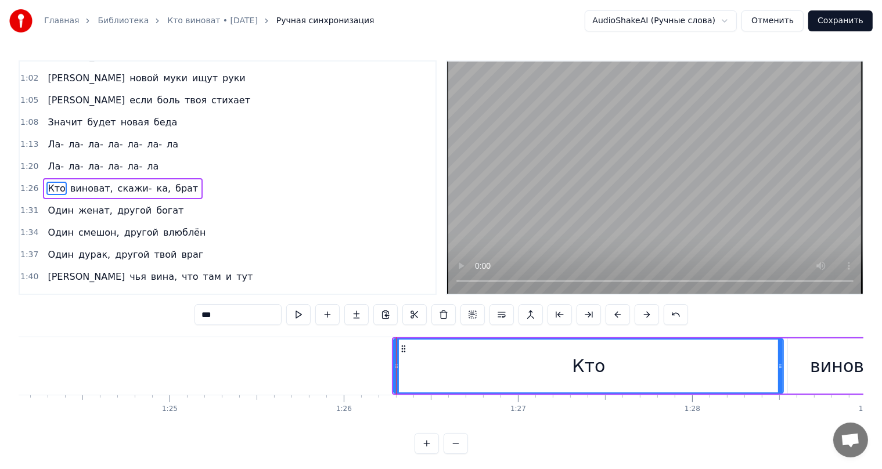
scroll to position [0, 14803]
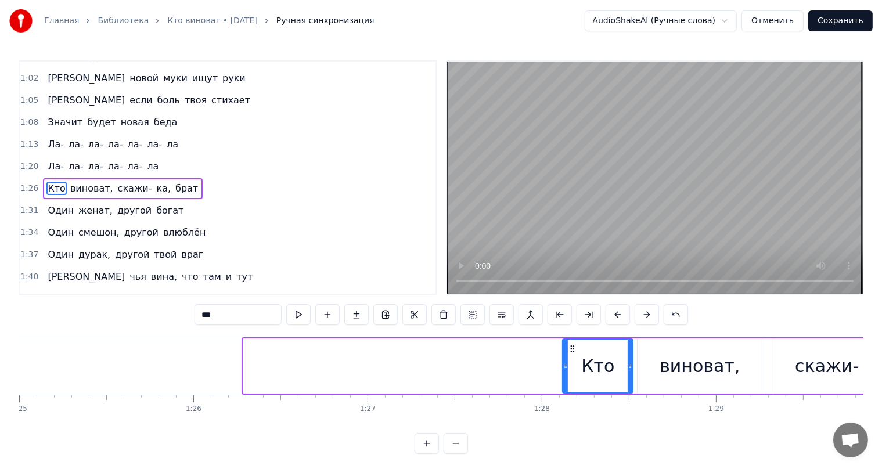
drag, startPoint x: 246, startPoint y: 362, endPoint x: 564, endPoint y: 360, distance: 318.1
click at [564, 360] on div at bounding box center [565, 366] width 5 height 53
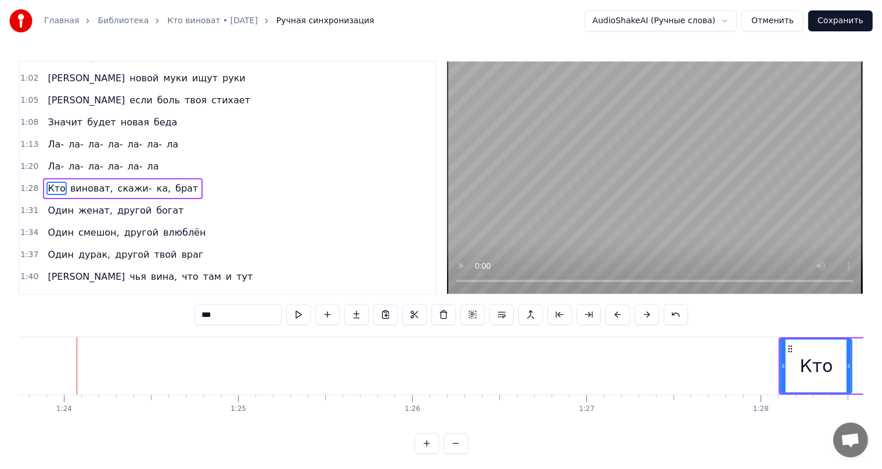
scroll to position [0, 14584]
click at [779, 369] on icon at bounding box center [780, 366] width 5 height 9
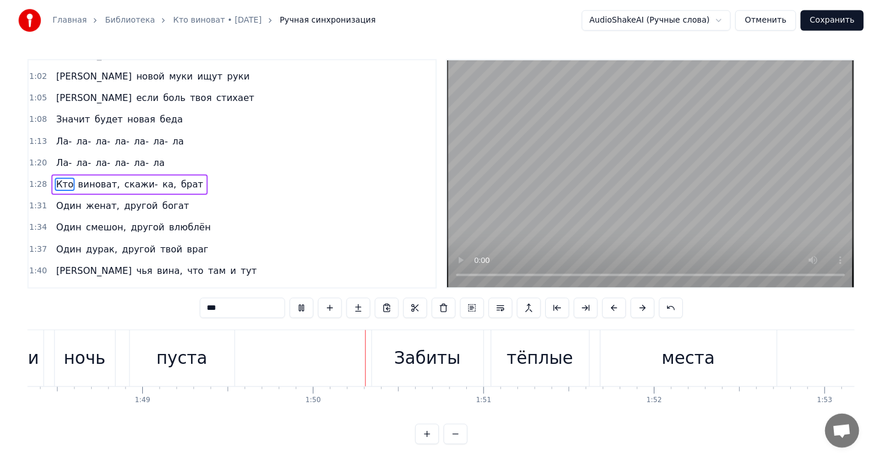
scroll to position [0, 19055]
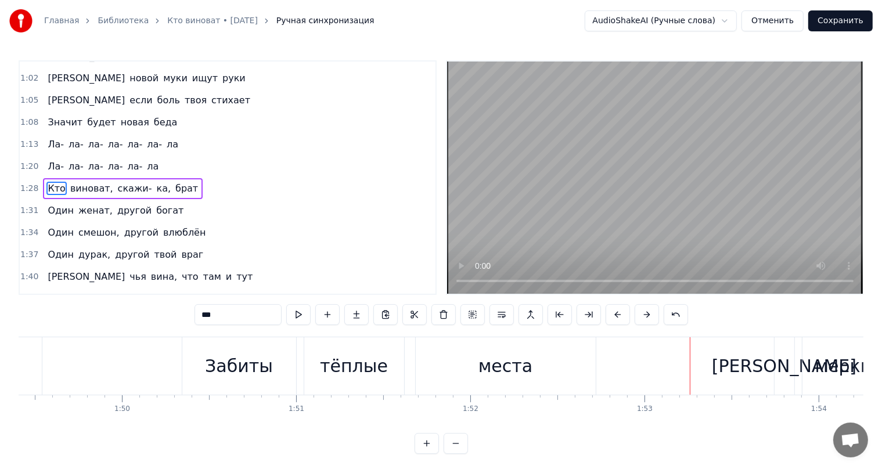
click at [839, 23] on button "Сохранить" at bounding box center [840, 20] width 64 height 21
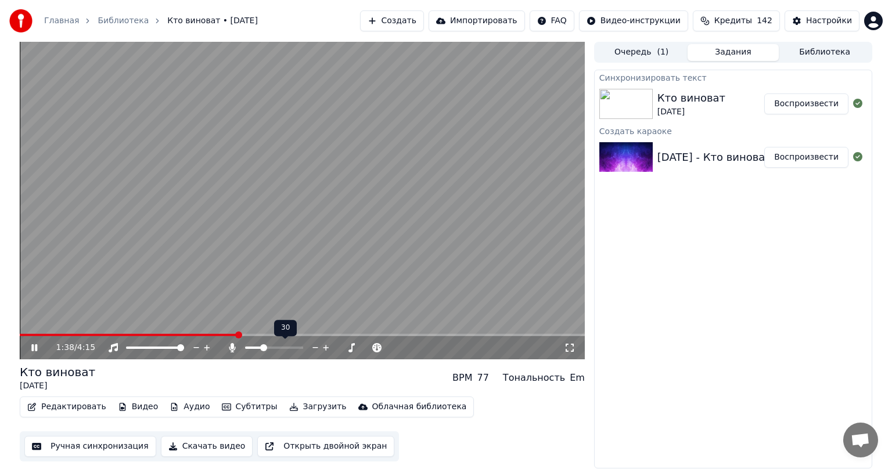
click at [263, 348] on span at bounding box center [263, 347] width 7 height 7
click at [293, 347] on span at bounding box center [290, 347] width 7 height 7
click at [245, 348] on span at bounding box center [248, 347] width 7 height 7
click at [37, 348] on icon at bounding box center [42, 347] width 27 height 9
click at [194, 448] on button "Скачать видео" at bounding box center [207, 446] width 92 height 21
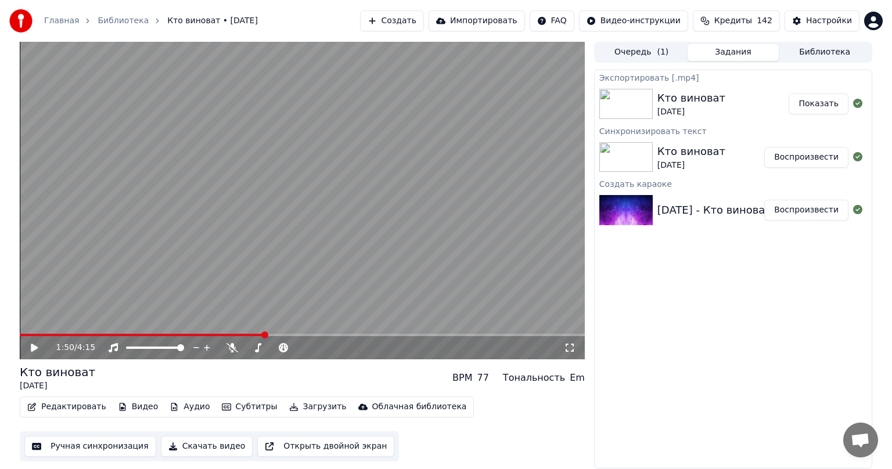
click at [825, 107] on button "Показать" at bounding box center [818, 103] width 60 height 21
click at [262, 351] on span at bounding box center [263, 347] width 7 height 7
click at [38, 348] on icon at bounding box center [42, 347] width 27 height 9
click at [332, 348] on span at bounding box center [330, 347] width 7 height 7
click at [339, 348] on span at bounding box center [337, 347] width 7 height 7
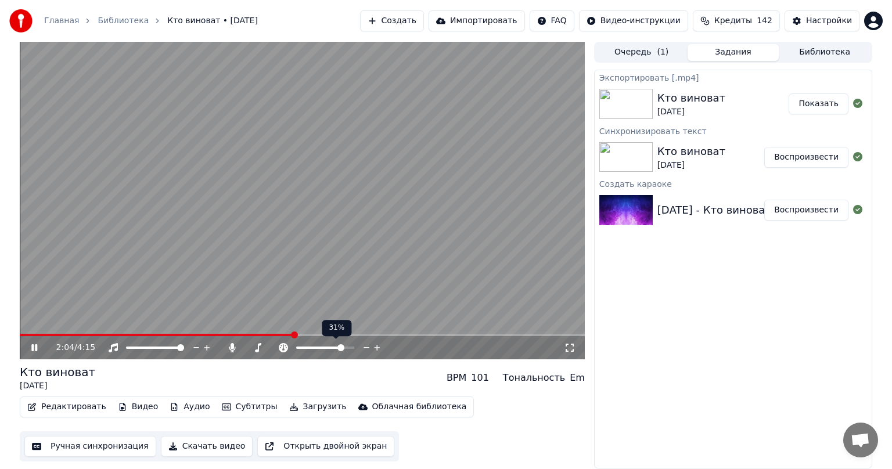
click at [342, 348] on span at bounding box center [340, 347] width 7 height 7
click at [296, 349] on span at bounding box center [299, 347] width 7 height 7
click at [325, 348] on span at bounding box center [325, 347] width 7 height 7
click at [360, 338] on span at bounding box center [359, 334] width 7 height 7
click at [440, 337] on span at bounding box center [436, 334] width 7 height 7
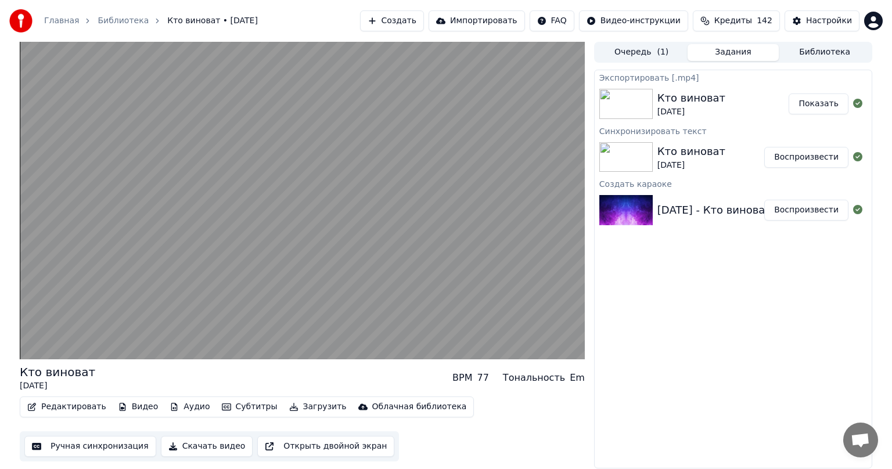
click at [183, 447] on button "Скачать видео" at bounding box center [207, 446] width 92 height 21
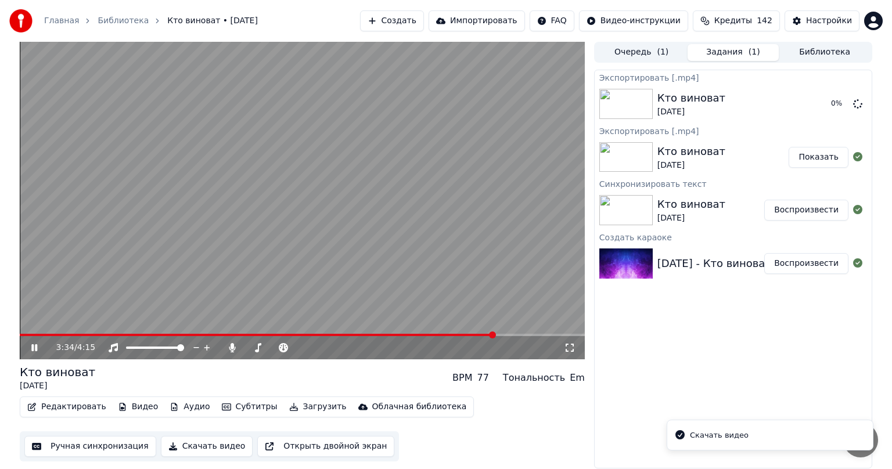
click at [38, 352] on icon at bounding box center [42, 347] width 27 height 9
click at [831, 109] on button "Показать" at bounding box center [818, 103] width 60 height 21
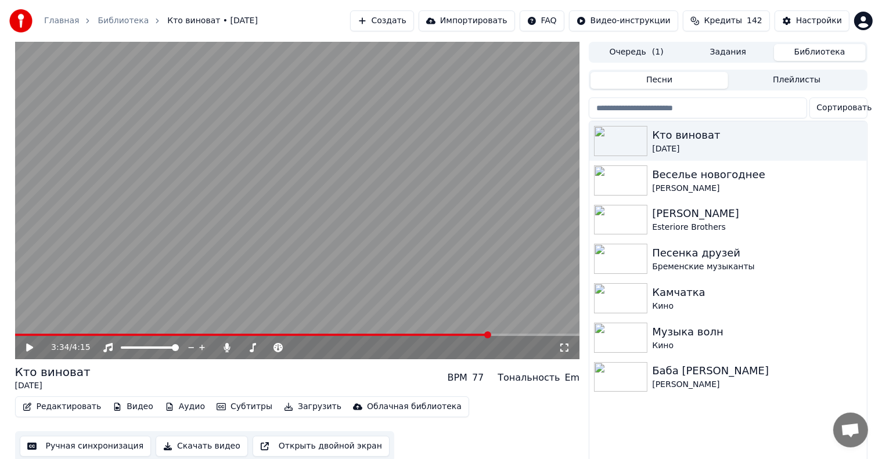
click at [806, 53] on button "Библиотека" at bounding box center [820, 52] width 92 height 17
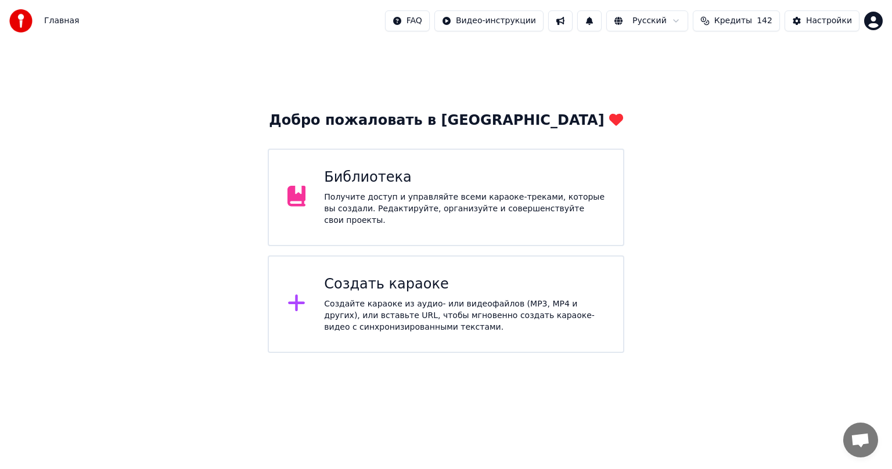
click at [379, 199] on div "Получите доступ и управляйте всеми караоке-треками, которые вы создали. Редакти…" at bounding box center [464, 209] width 280 height 35
click at [870, 21] on html "Главная FAQ Видео-инструкции Русский Кредиты 142 Настройки Добро пожаловать в Y…" at bounding box center [446, 176] width 892 height 353
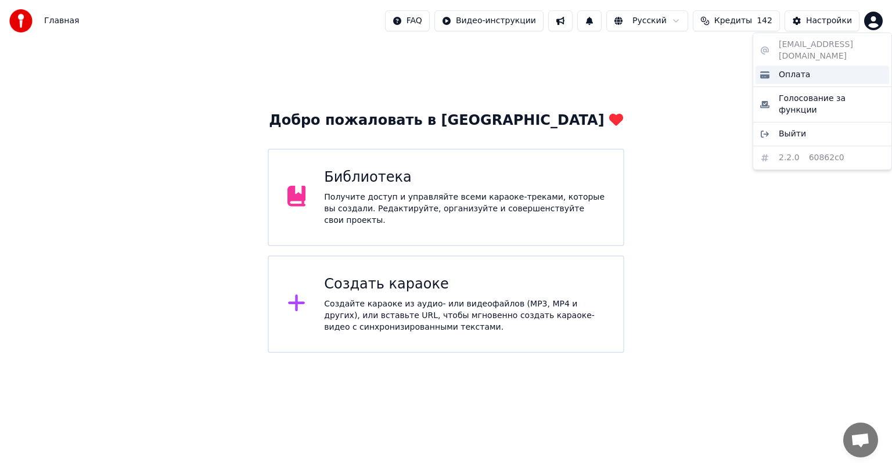
click at [782, 69] on span "Оплата" at bounding box center [794, 75] width 31 height 12
click at [876, 21] on html "Главная FAQ Видео-инструкции Русский Кредиты 142 Настройки Добро пожаловать в Y…" at bounding box center [446, 176] width 892 height 353
click at [797, 69] on span "Оплата" at bounding box center [794, 75] width 31 height 12
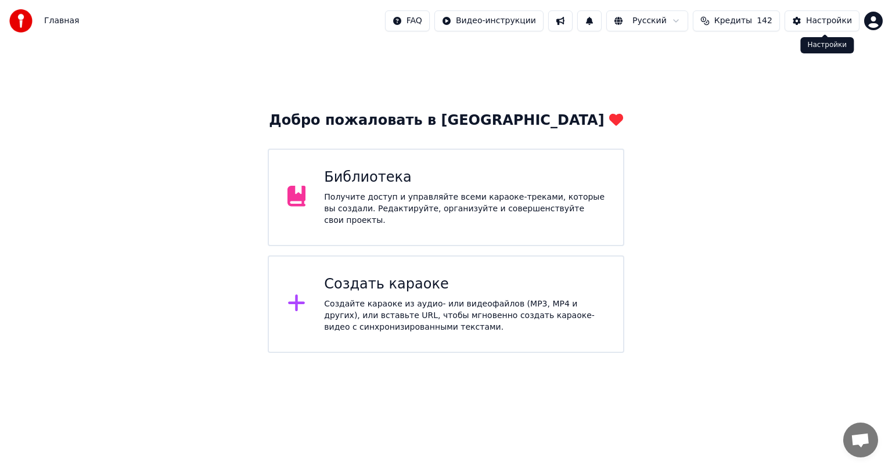
click at [827, 19] on div "Настройки" at bounding box center [829, 21] width 46 height 12
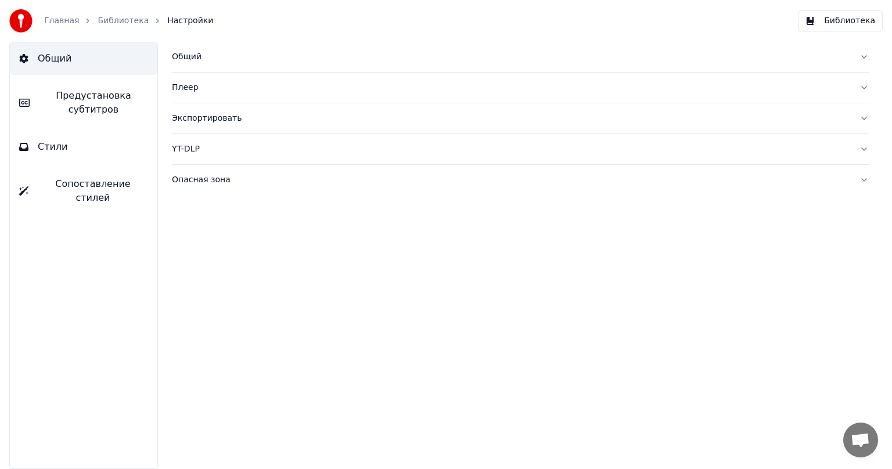
click at [62, 19] on link "Главная" at bounding box center [61, 21] width 35 height 12
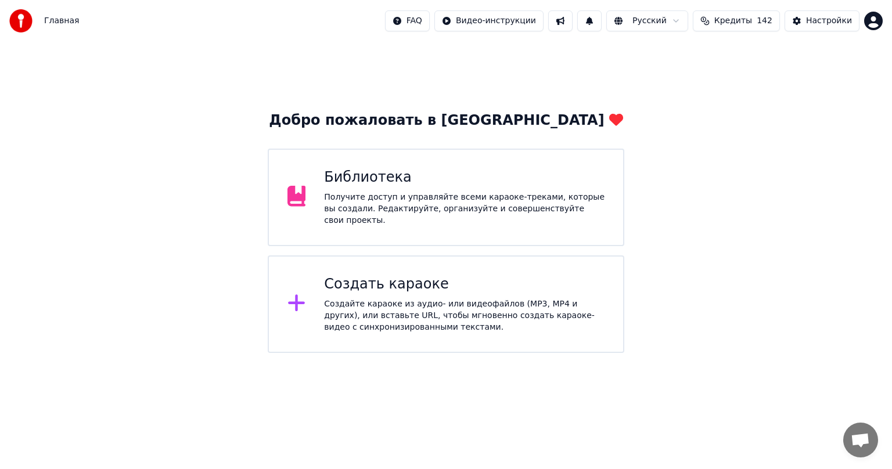
click at [747, 26] on span "Кредиты" at bounding box center [733, 21] width 38 height 12
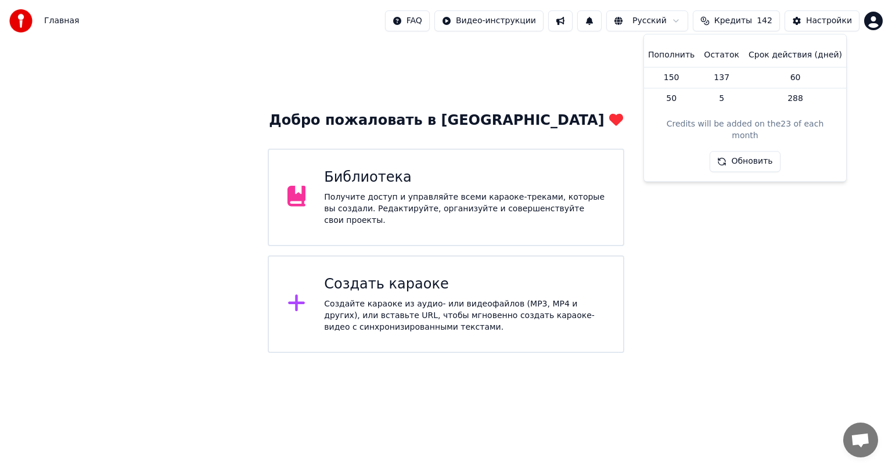
click at [748, 152] on button "Обновить" at bounding box center [744, 162] width 70 height 21
click at [749, 156] on button "Обновить" at bounding box center [744, 162] width 70 height 21
click at [748, 156] on button "Обновить" at bounding box center [744, 162] width 70 height 21
click at [840, 21] on div "Настройки" at bounding box center [829, 21] width 46 height 12
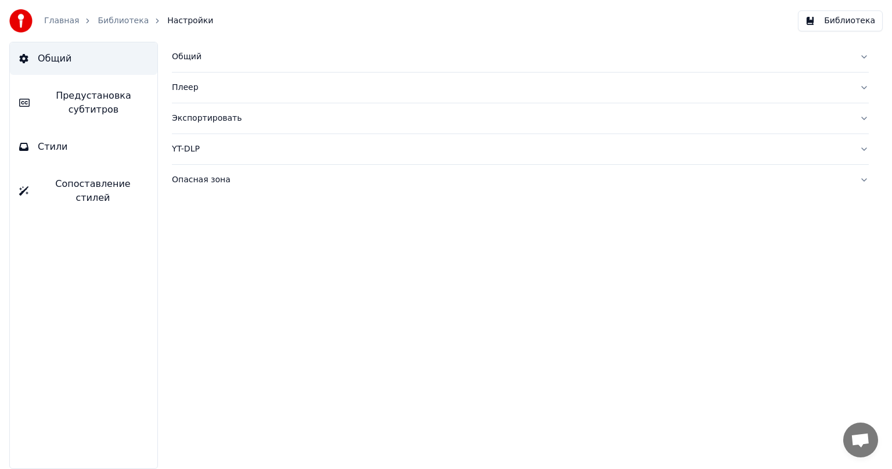
click at [62, 21] on link "Главная" at bounding box center [61, 21] width 35 height 12
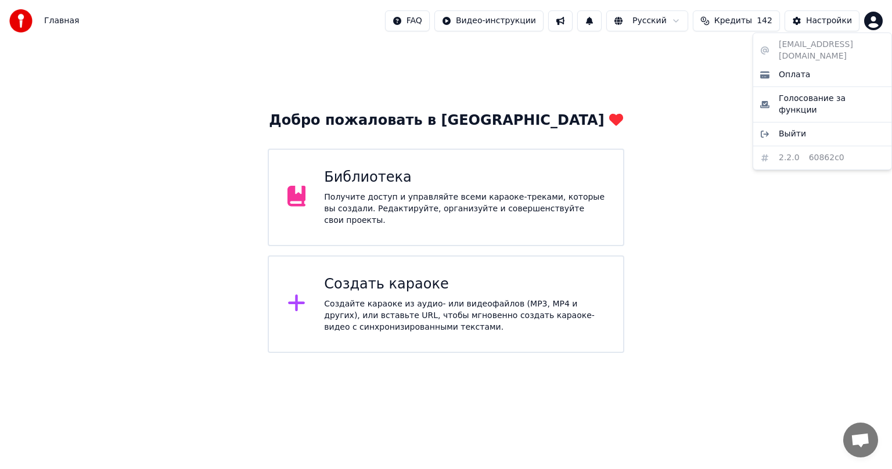
click at [873, 21] on html "Главная FAQ Видео-инструкции Русский Кредиты 142 Настройки Добро пожаловать в Y…" at bounding box center [446, 176] width 892 height 353
click at [807, 66] on div "Оплата" at bounding box center [822, 75] width 134 height 19
